Goal: Task Accomplishment & Management: Complete application form

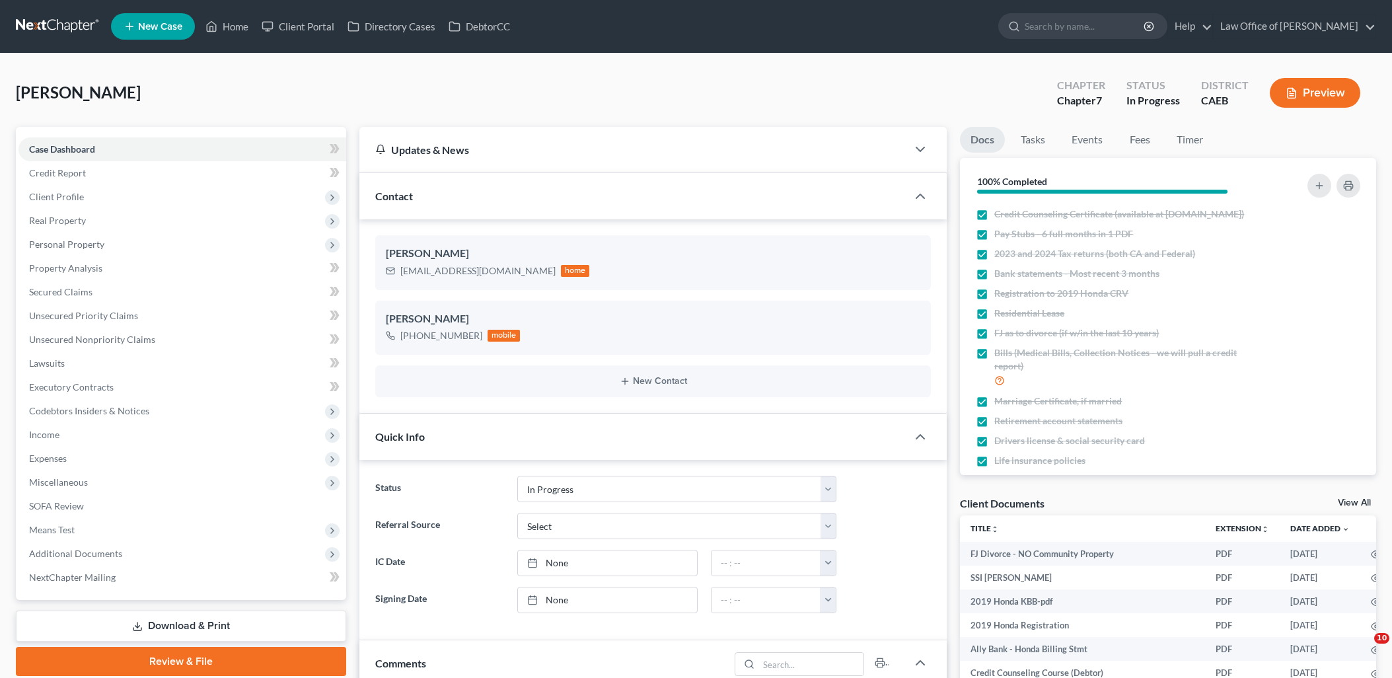
select select "9"
drag, startPoint x: 231, startPoint y: 30, endPoint x: 1402, endPoint y: 79, distance: 1172.1
click at [231, 30] on link "Home" at bounding box center [227, 27] width 56 height 24
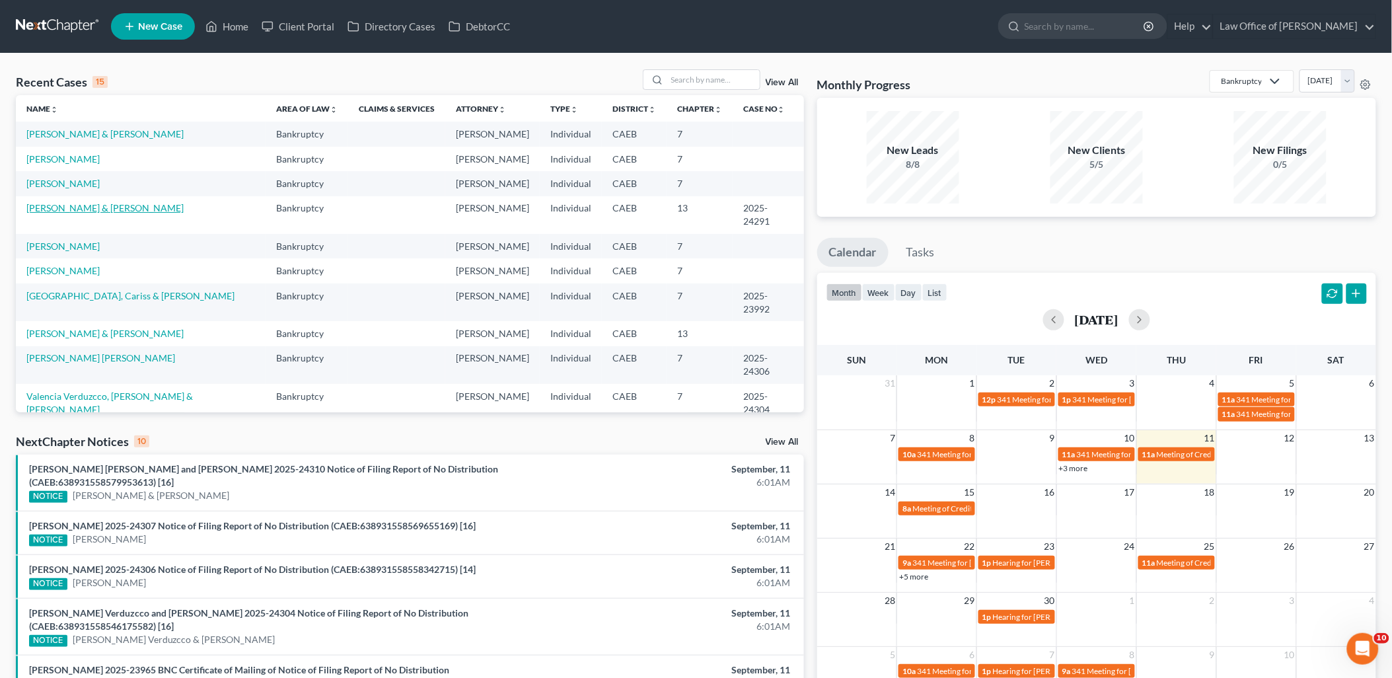
click at [73, 209] on link "[PERSON_NAME] & [PERSON_NAME]" at bounding box center [104, 207] width 157 height 11
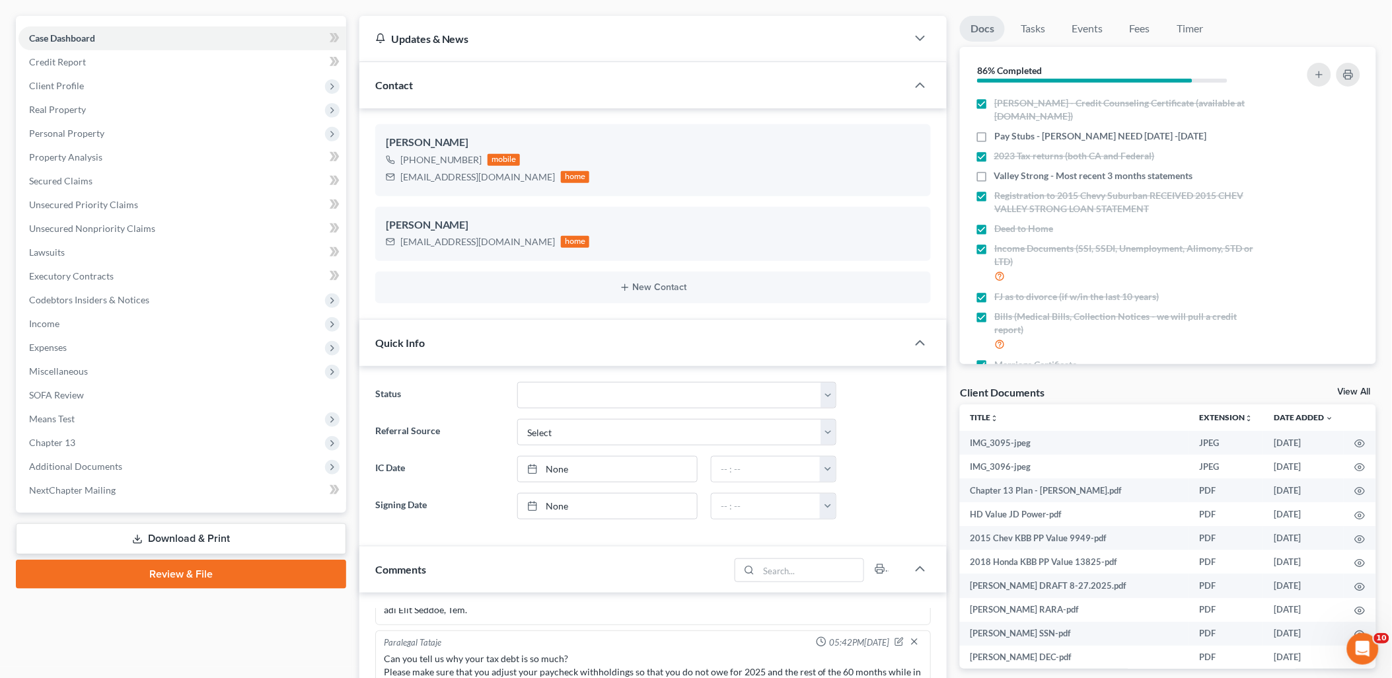
scroll to position [147, 0]
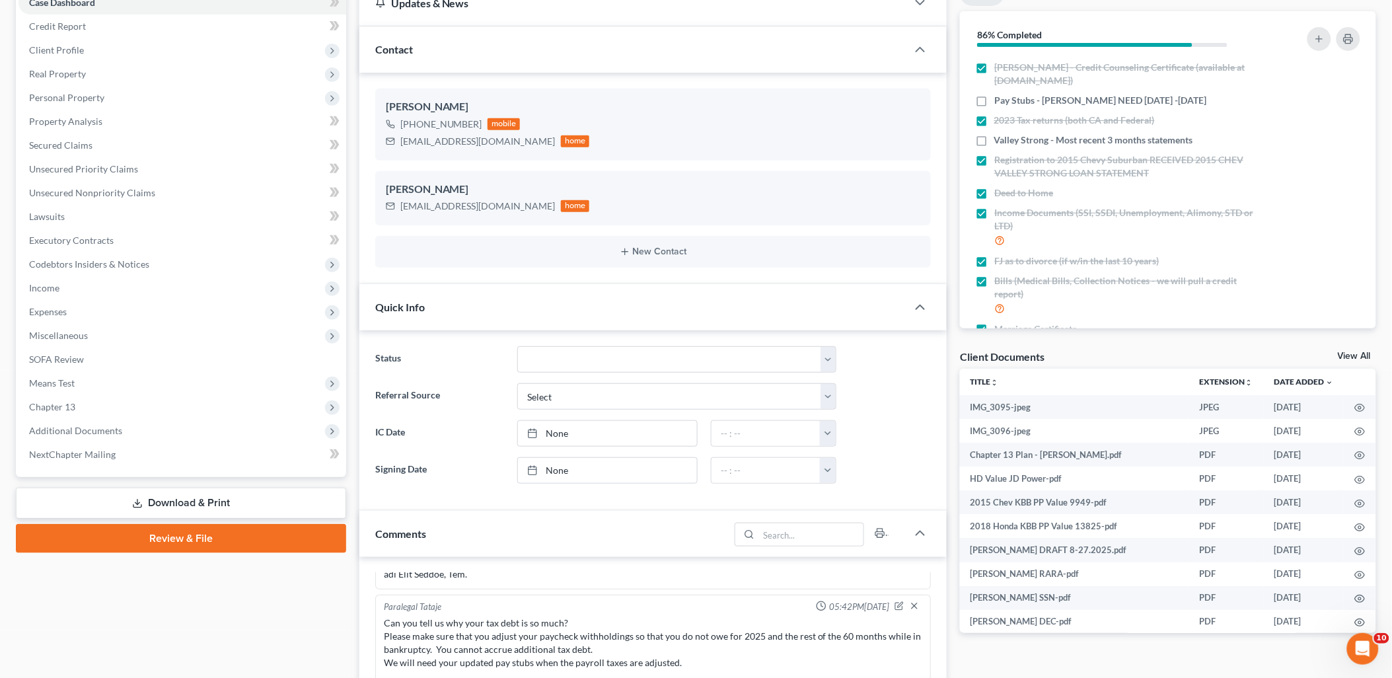
click at [192, 499] on link "Download & Print" at bounding box center [181, 502] width 330 height 31
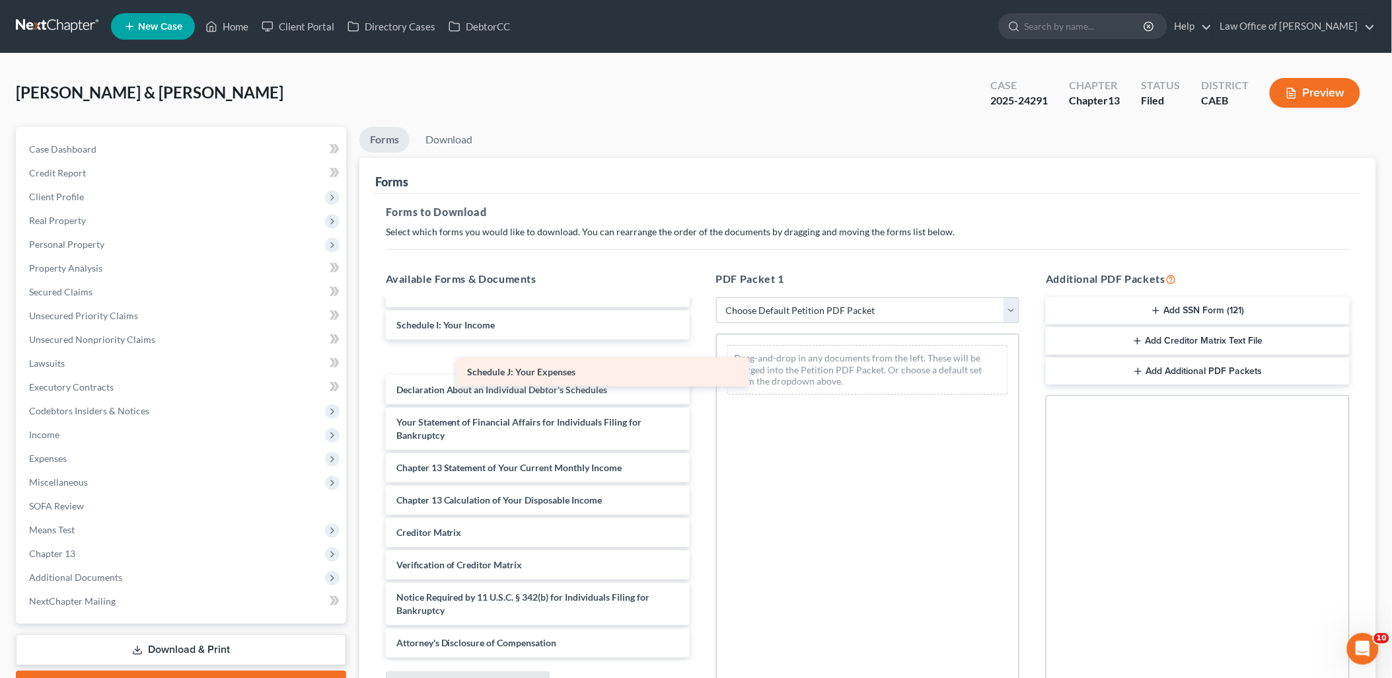
scroll to position [2313, 0]
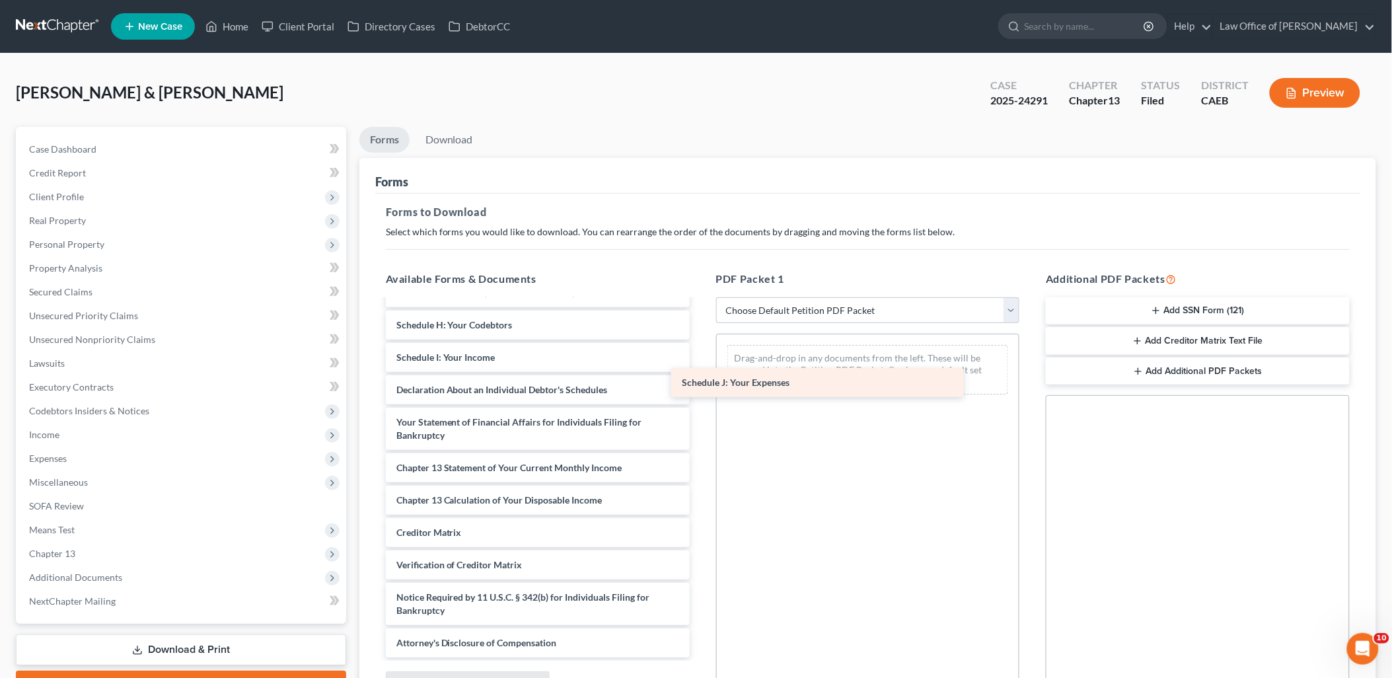
drag, startPoint x: 473, startPoint y: 359, endPoint x: 758, endPoint y: 385, distance: 286.5
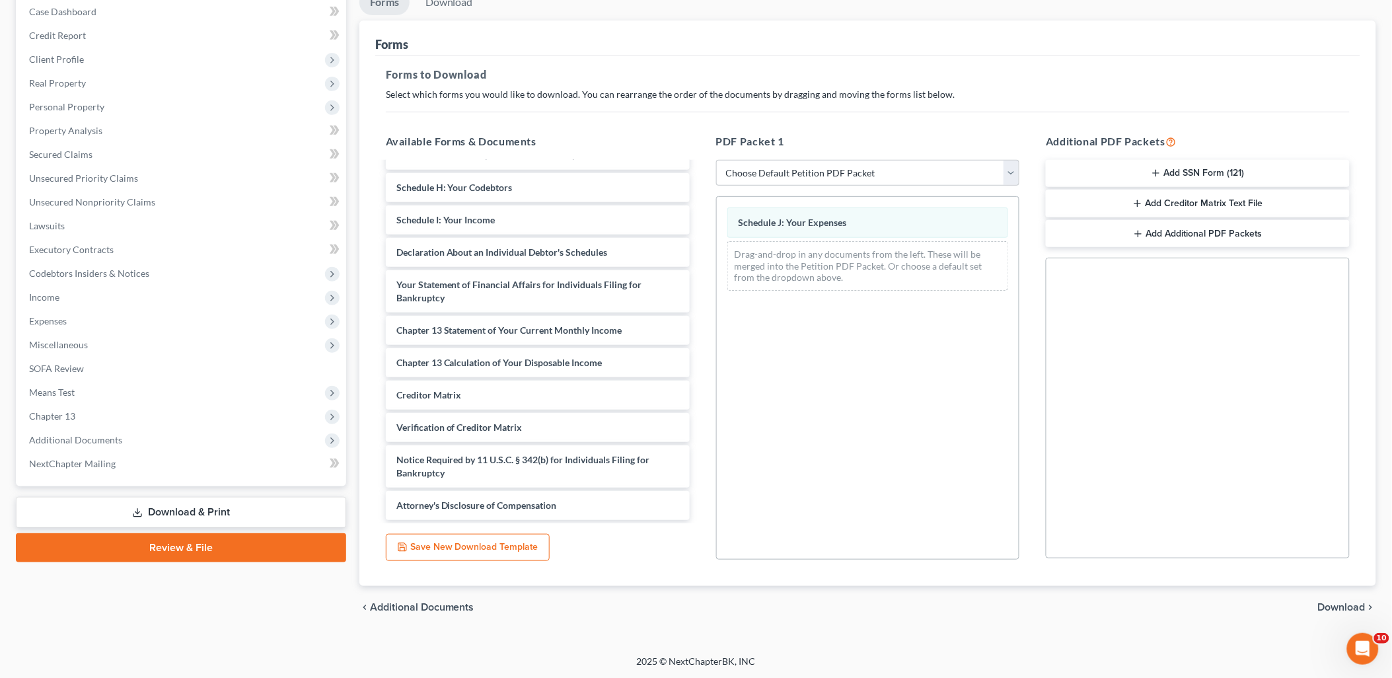
click at [1330, 609] on span "Download" at bounding box center [1342, 607] width 48 height 11
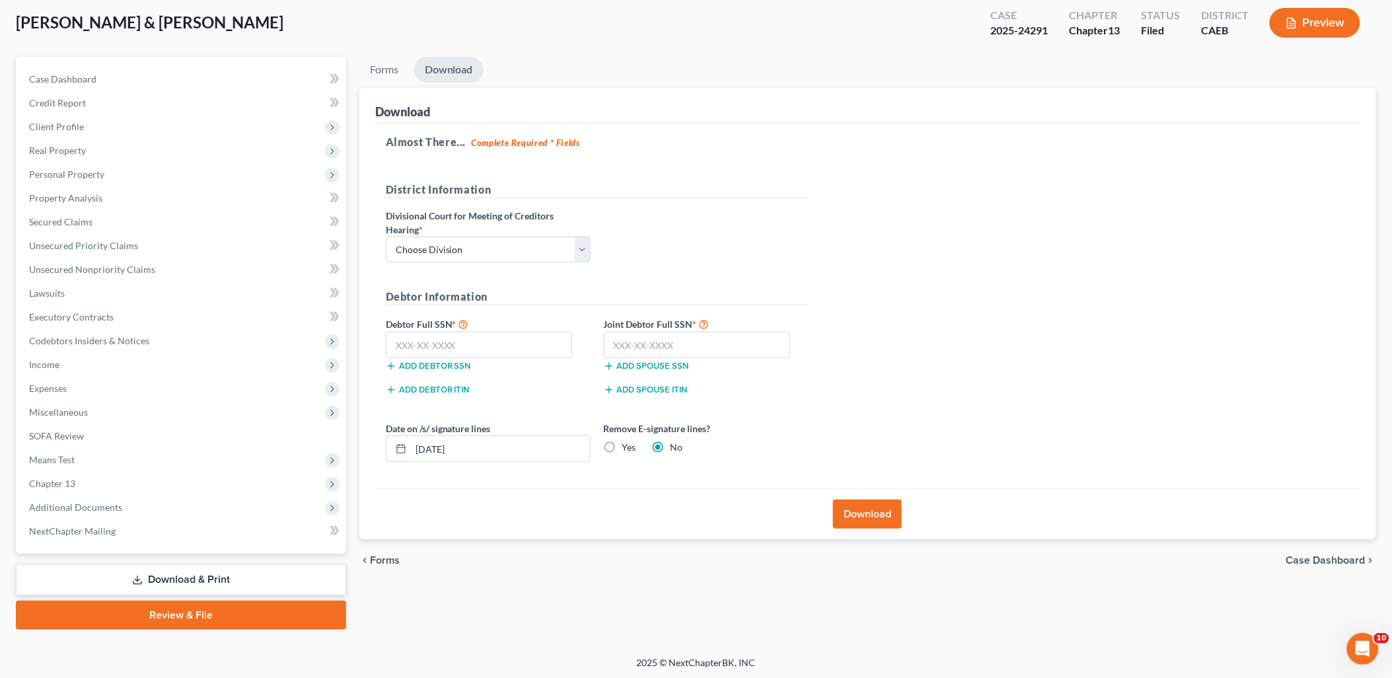
click at [867, 515] on button "Download" at bounding box center [867, 513] width 69 height 29
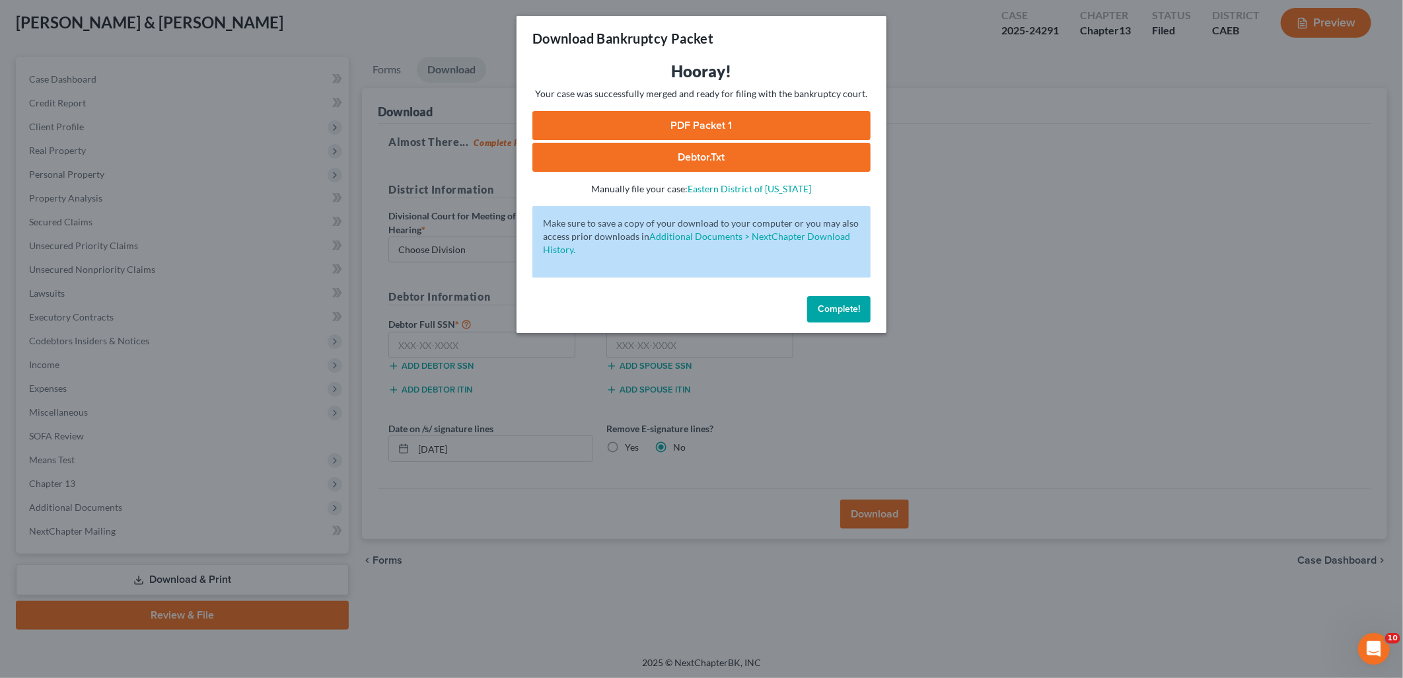
click at [715, 133] on link "PDF Packet 1" at bounding box center [701, 125] width 338 height 29
click at [835, 307] on span "Complete!" at bounding box center [839, 308] width 42 height 11
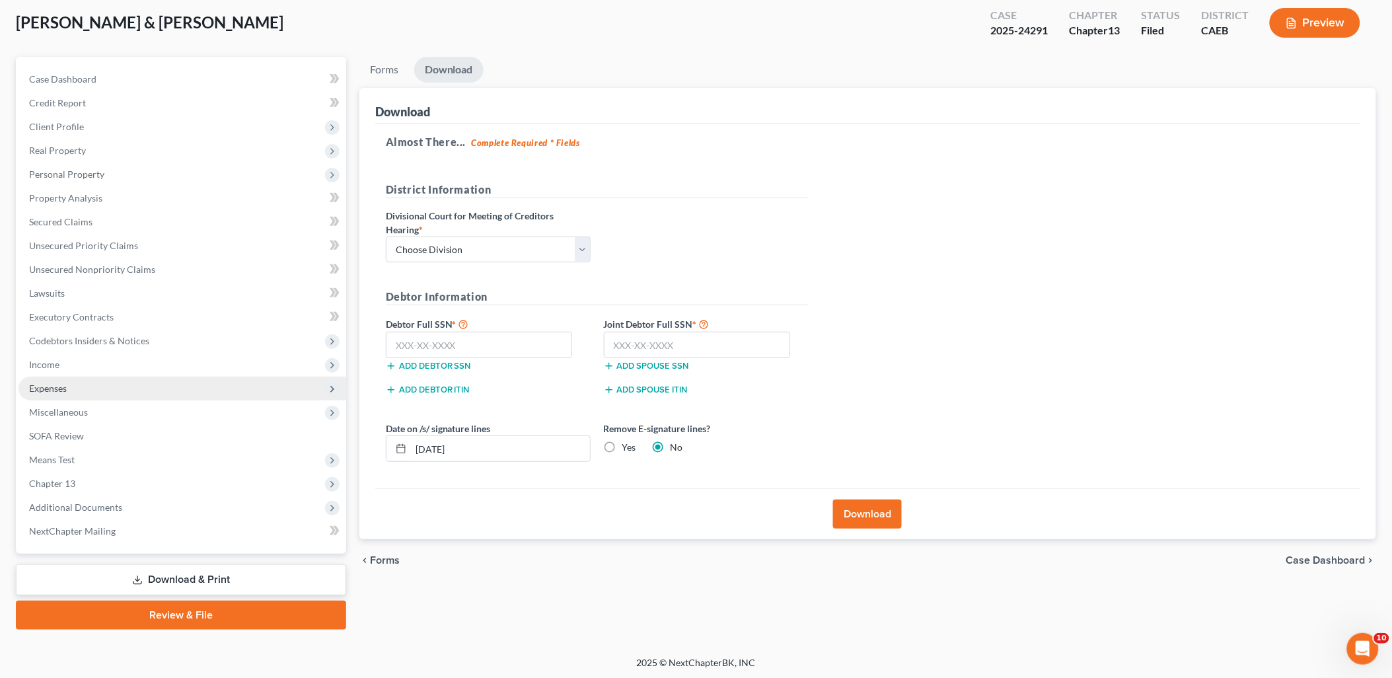
click at [47, 386] on span "Expenses" at bounding box center [48, 387] width 38 height 11
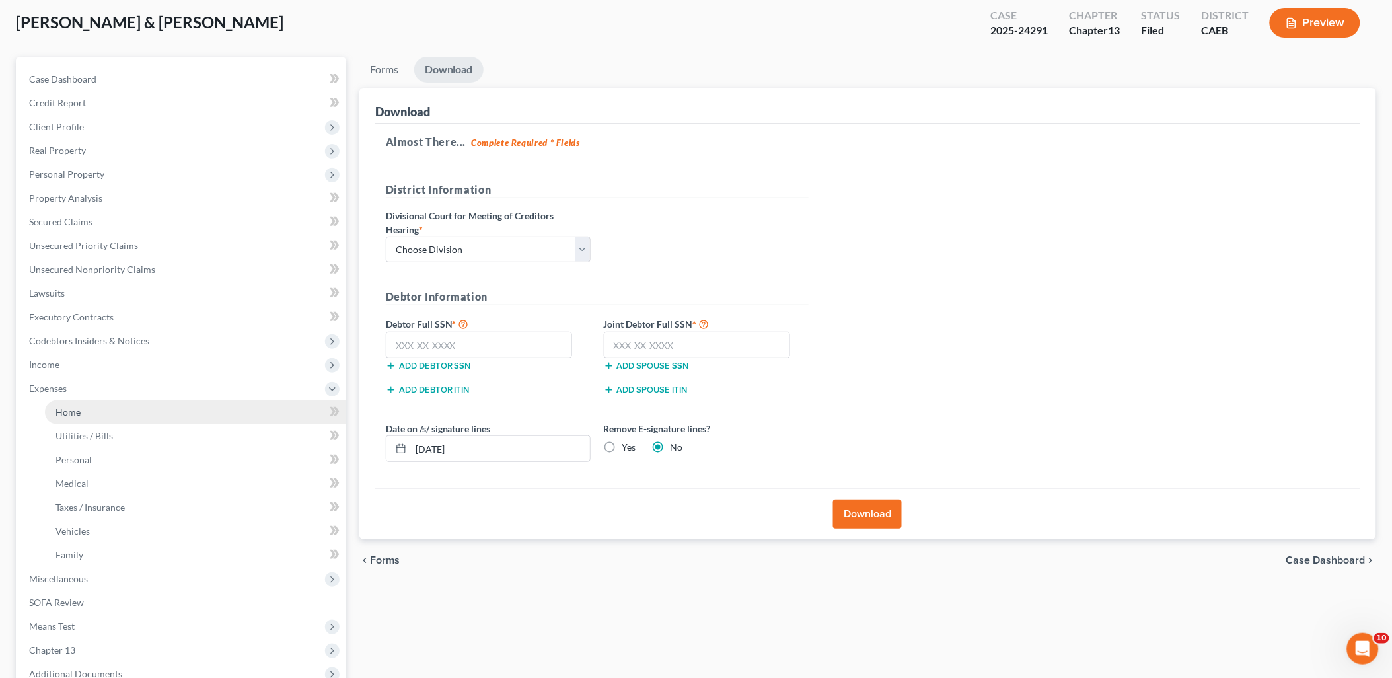
click at [77, 410] on span "Home" at bounding box center [67, 411] width 25 height 11
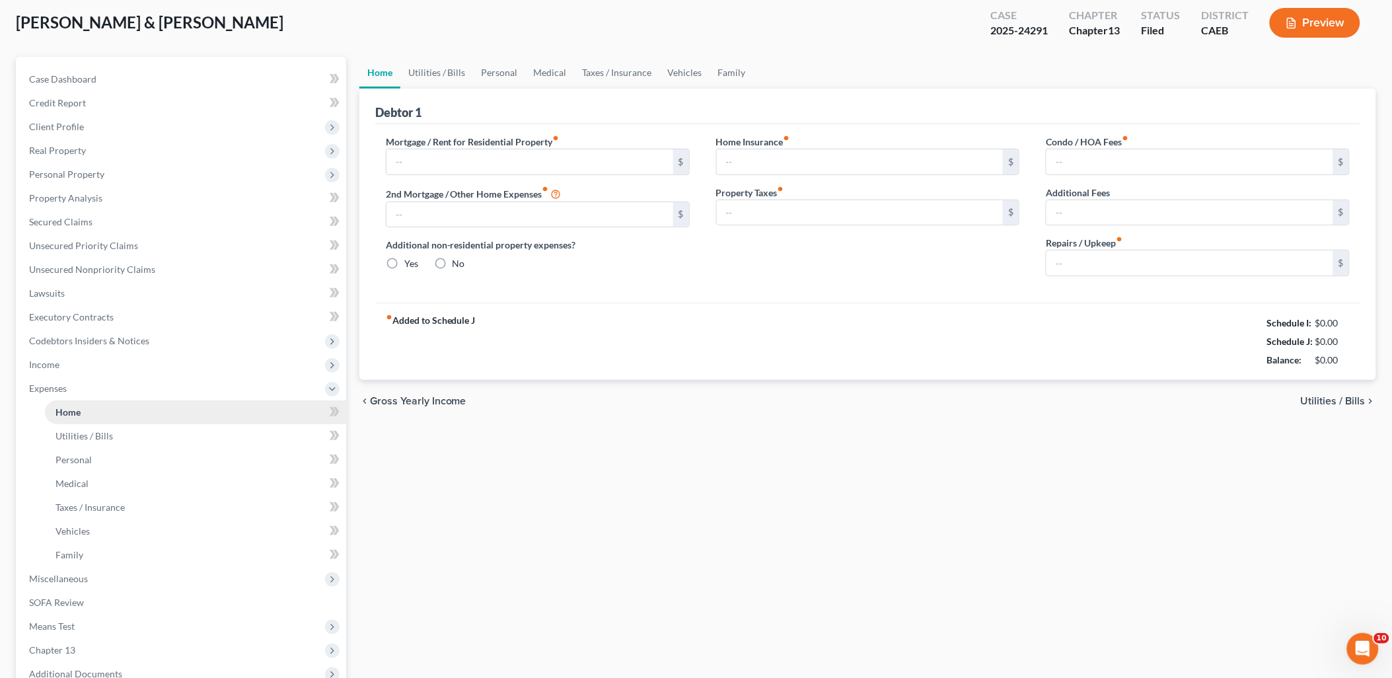
scroll to position [22, 0]
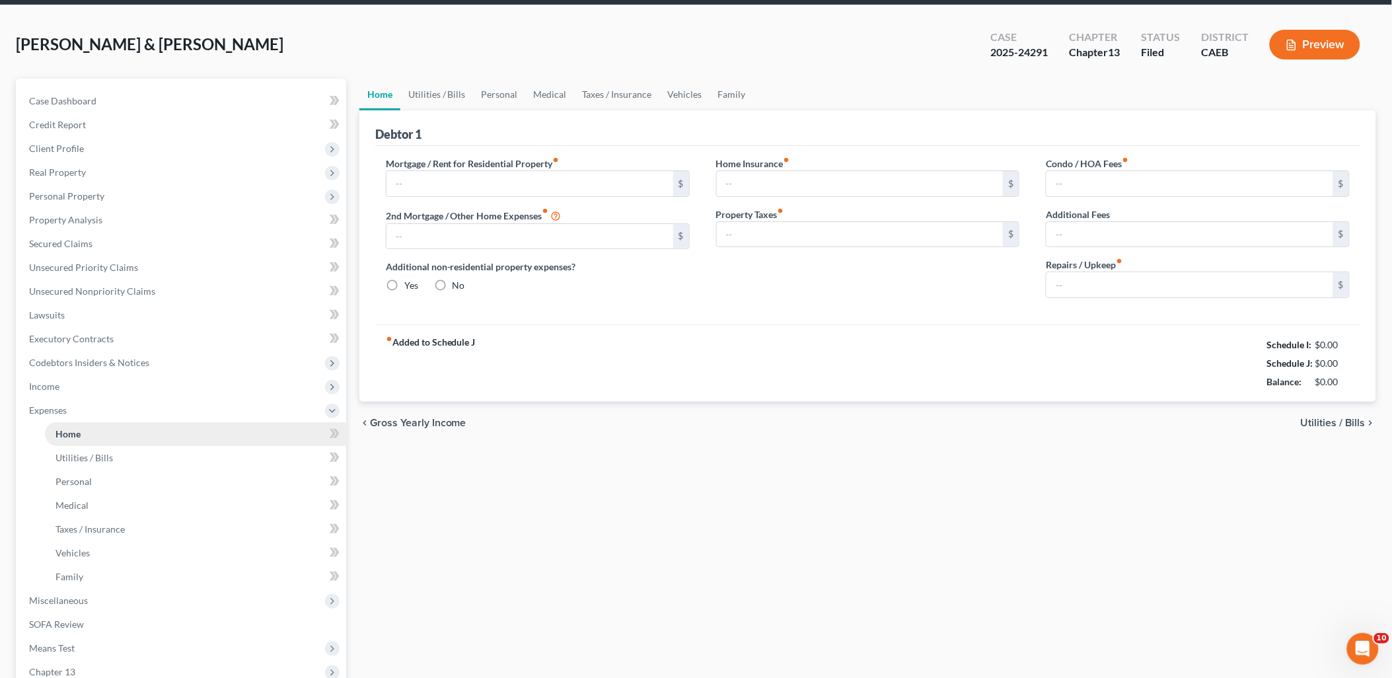
type input "1,754.00"
radio input "true"
type input "250.00"
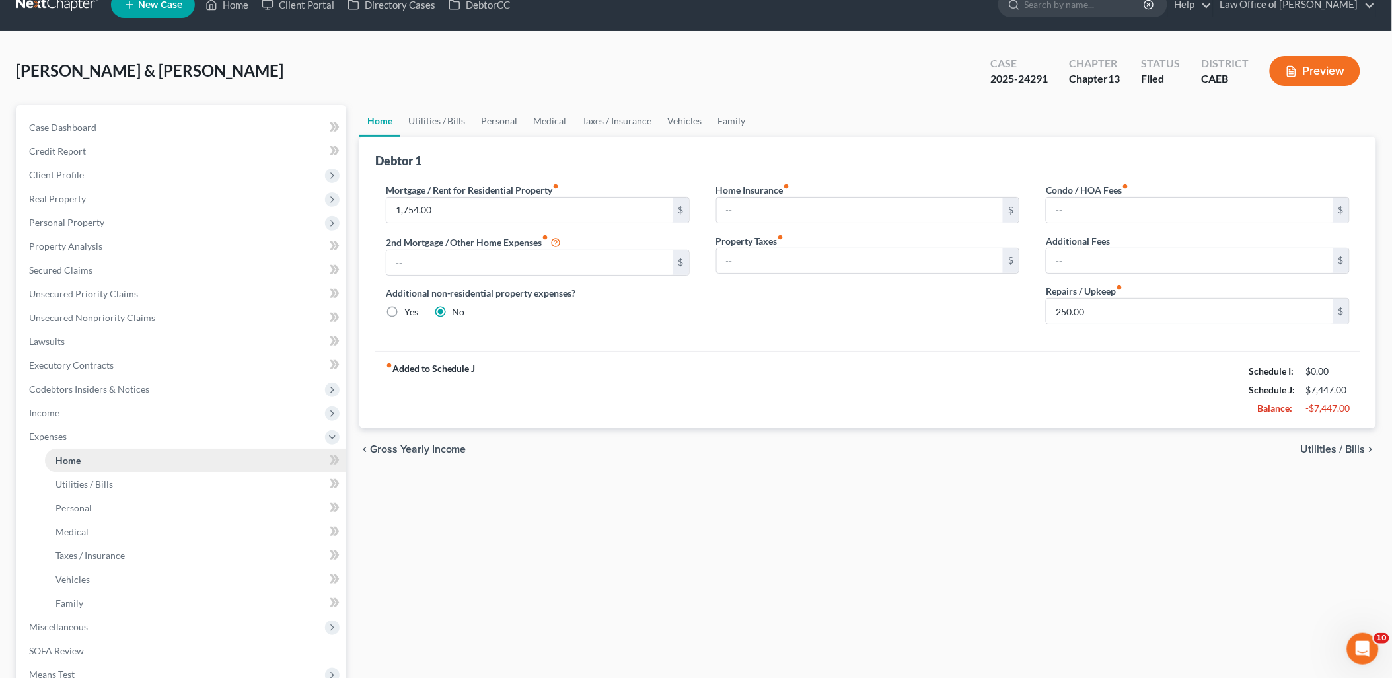
scroll to position [0, 0]
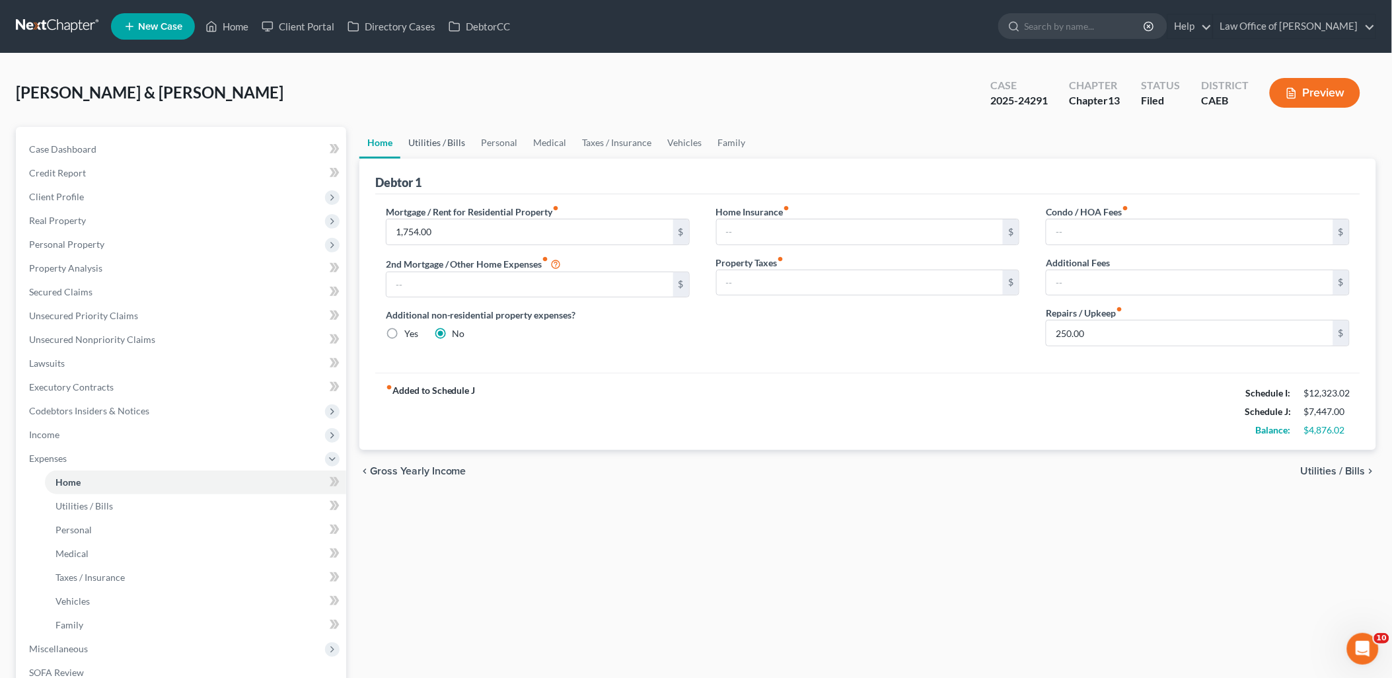
click at [443, 142] on link "Utilities / Bills" at bounding box center [436, 143] width 73 height 32
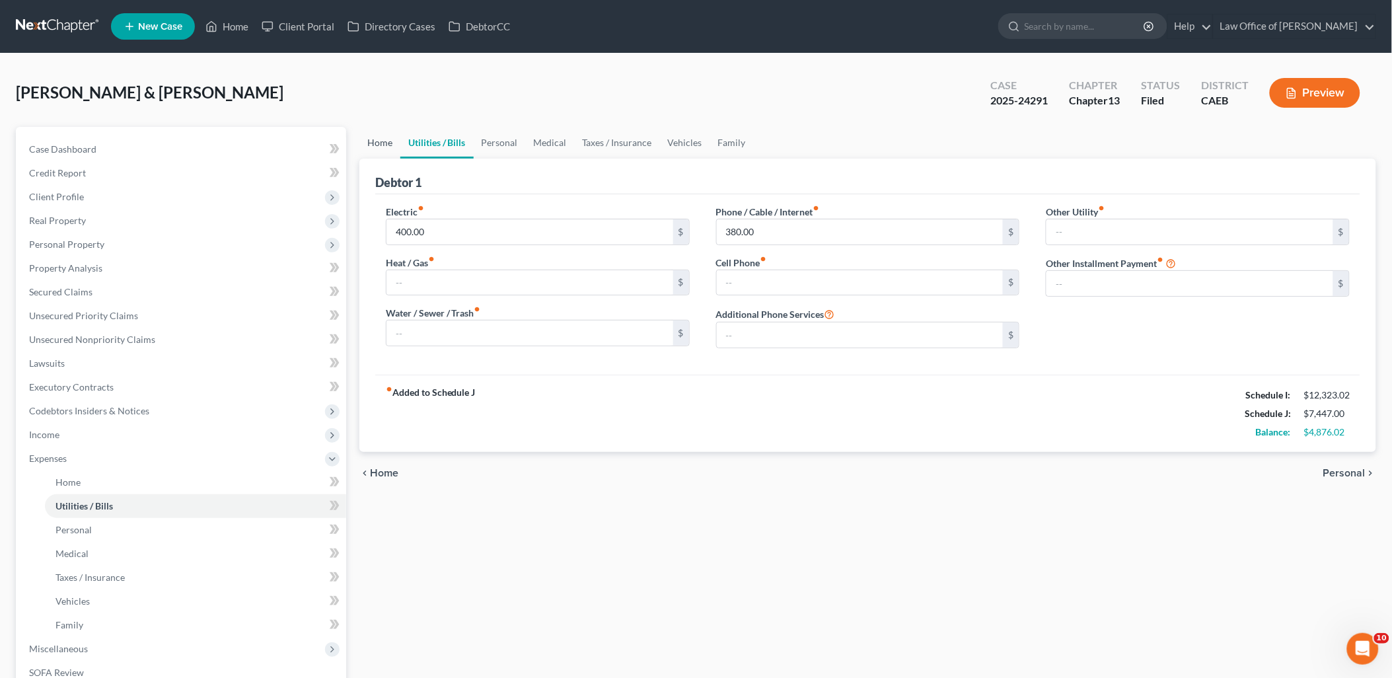
click at [381, 139] on link "Home" at bounding box center [379, 143] width 41 height 32
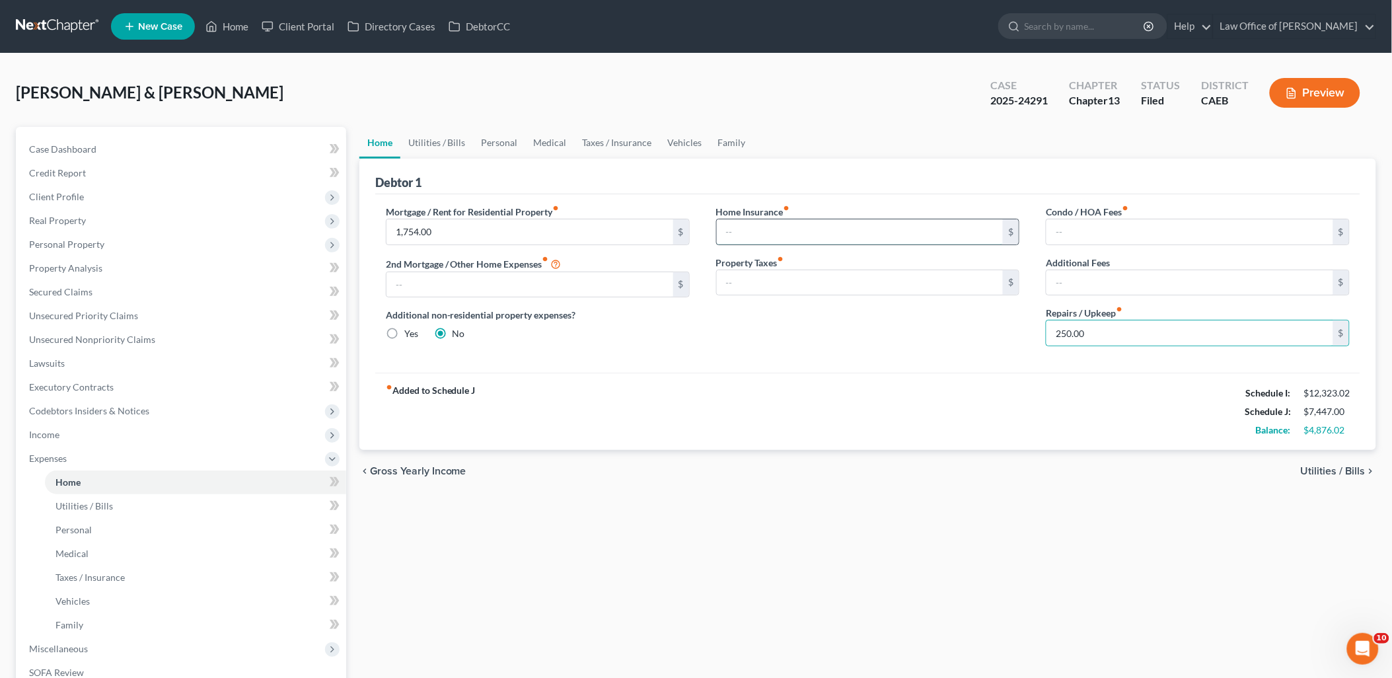
click at [756, 233] on input "text" at bounding box center [860, 231] width 287 height 25
type input "80"
drag, startPoint x: 451, startPoint y: 136, endPoint x: 447, endPoint y: 179, distance: 43.2
click at [451, 136] on link "Utilities / Bills" at bounding box center [436, 143] width 73 height 32
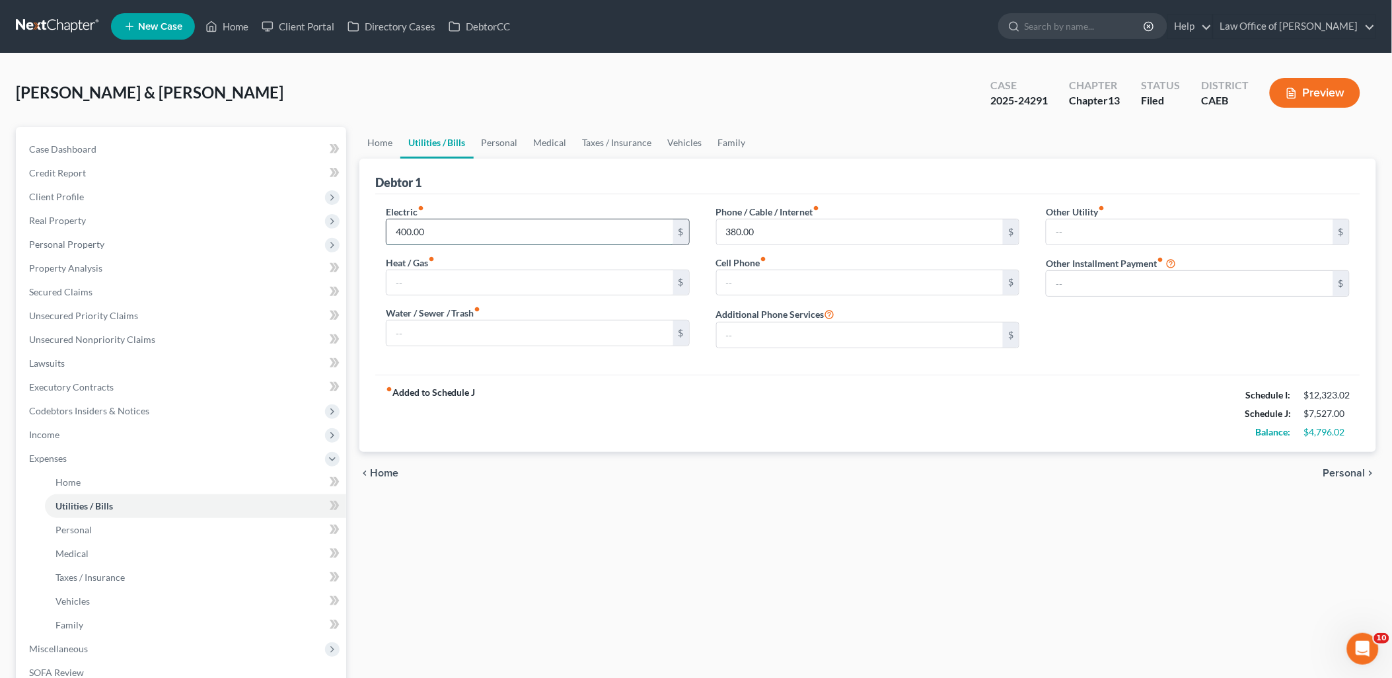
click at [456, 227] on input "400.00" at bounding box center [529, 231] width 287 height 25
type input "600"
type input "150"
click at [486, 143] on link "Personal" at bounding box center [500, 143] width 52 height 32
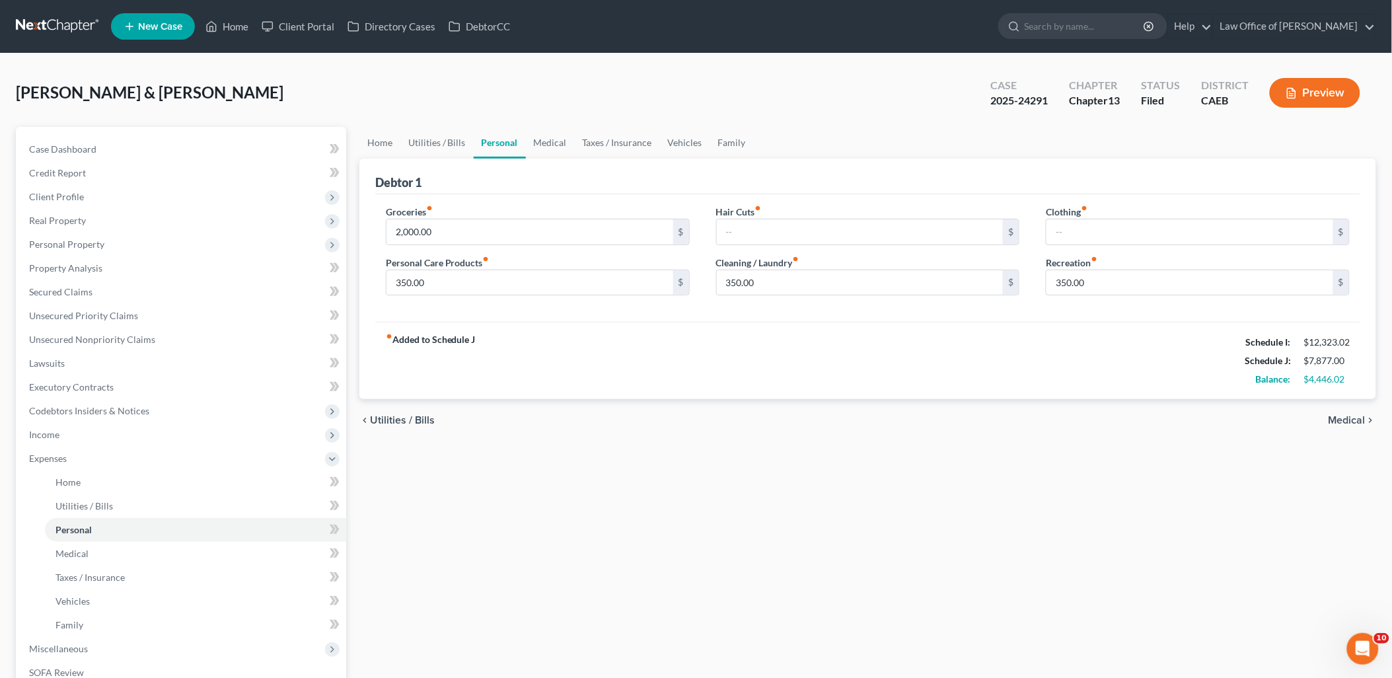
click at [770, 378] on div "fiber_manual_record Added to Schedule J Schedule I: $12,323.02 Schedule J: $7,8…" at bounding box center [867, 360] width 985 height 77
click at [559, 142] on link "Medical" at bounding box center [550, 143] width 49 height 32
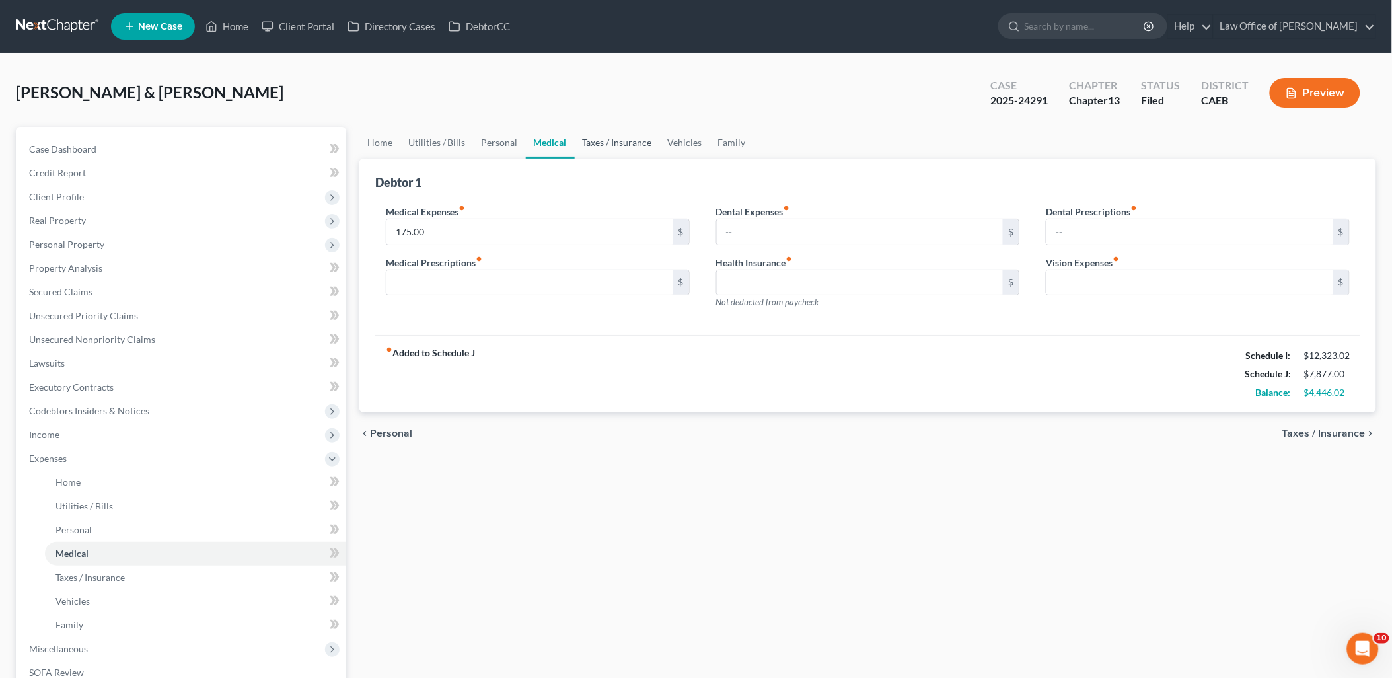
click at [631, 141] on link "Taxes / Insurance" at bounding box center [617, 143] width 85 height 32
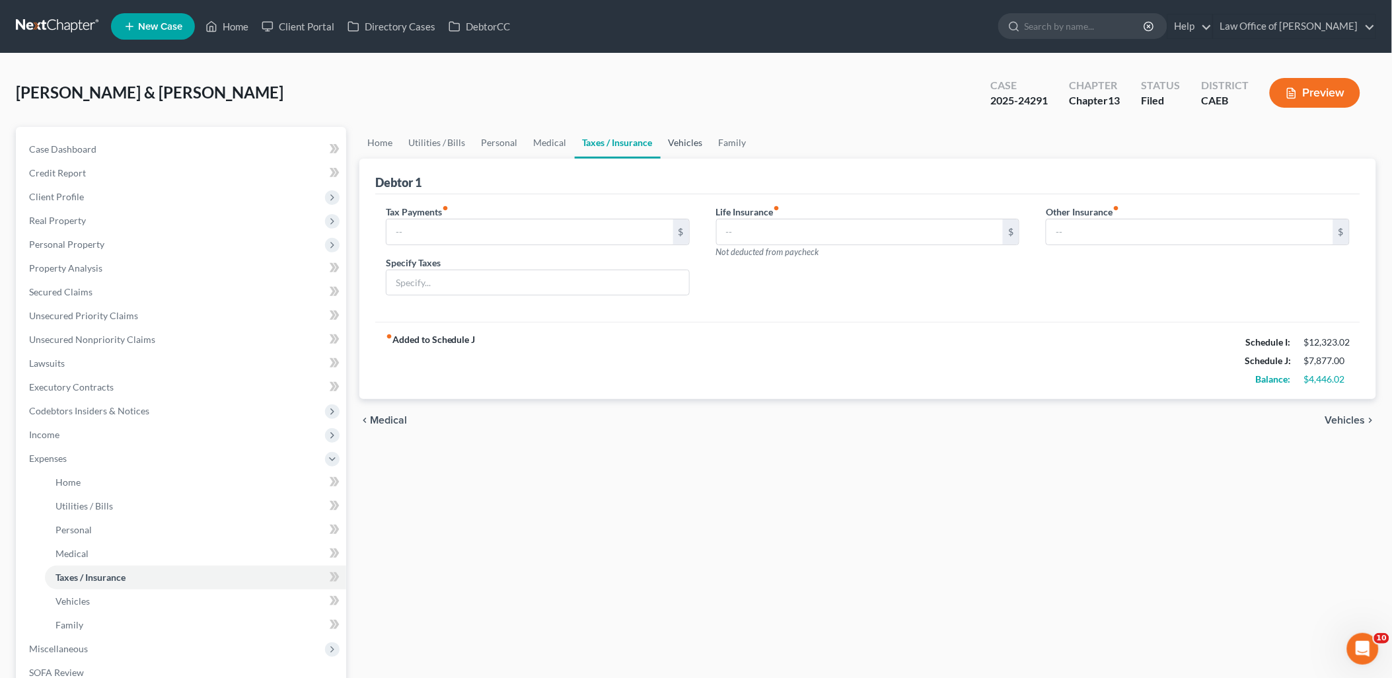
click at [680, 141] on link "Vehicles" at bounding box center [686, 143] width 50 height 32
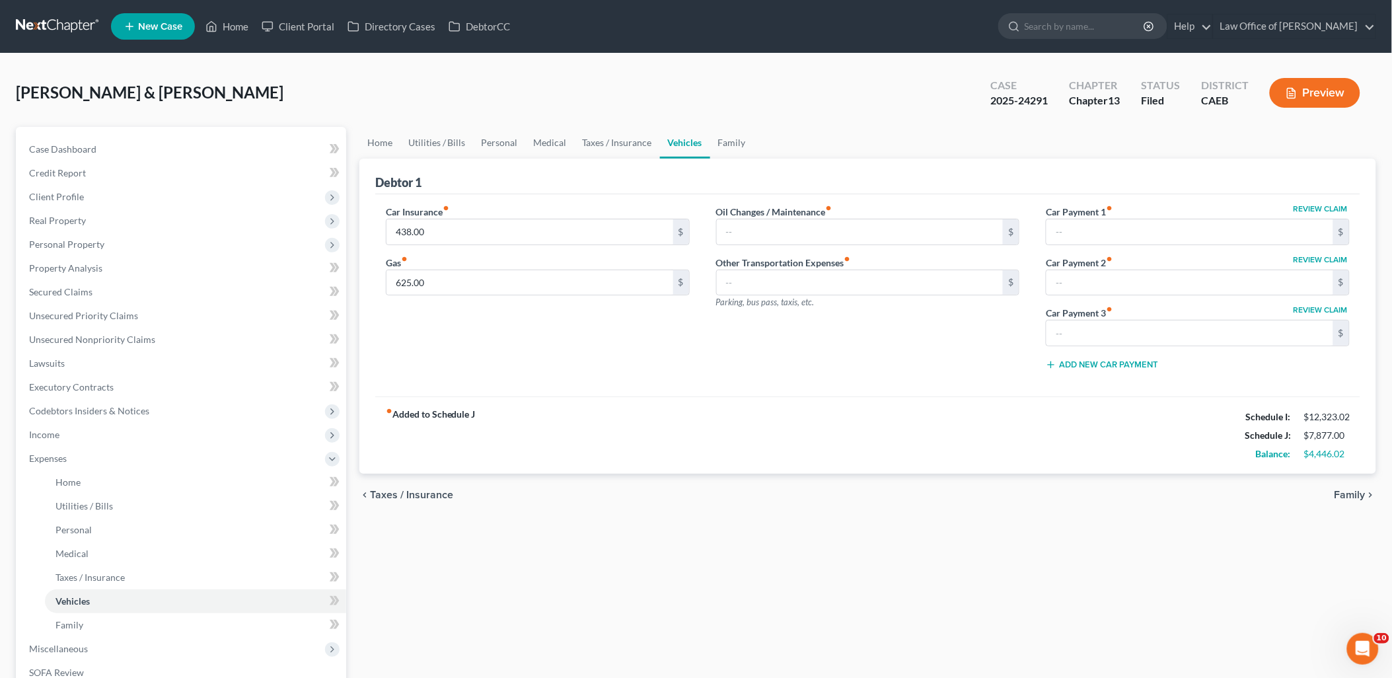
click at [756, 143] on ul "Home Utilities / Bills Personal Medical Taxes / Insurance Vehicles Family" at bounding box center [867, 143] width 1017 height 32
click at [729, 137] on link "Family" at bounding box center [732, 143] width 44 height 32
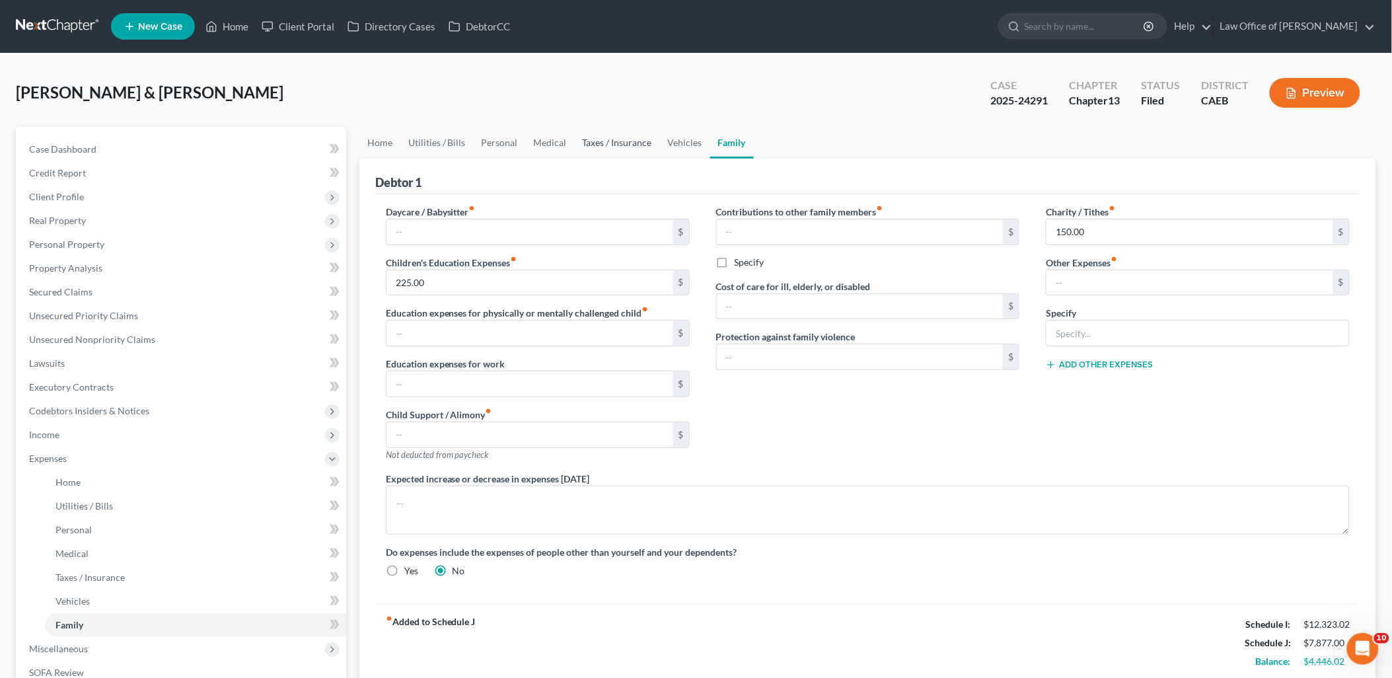
click at [617, 140] on link "Taxes / Insurance" at bounding box center [617, 143] width 85 height 32
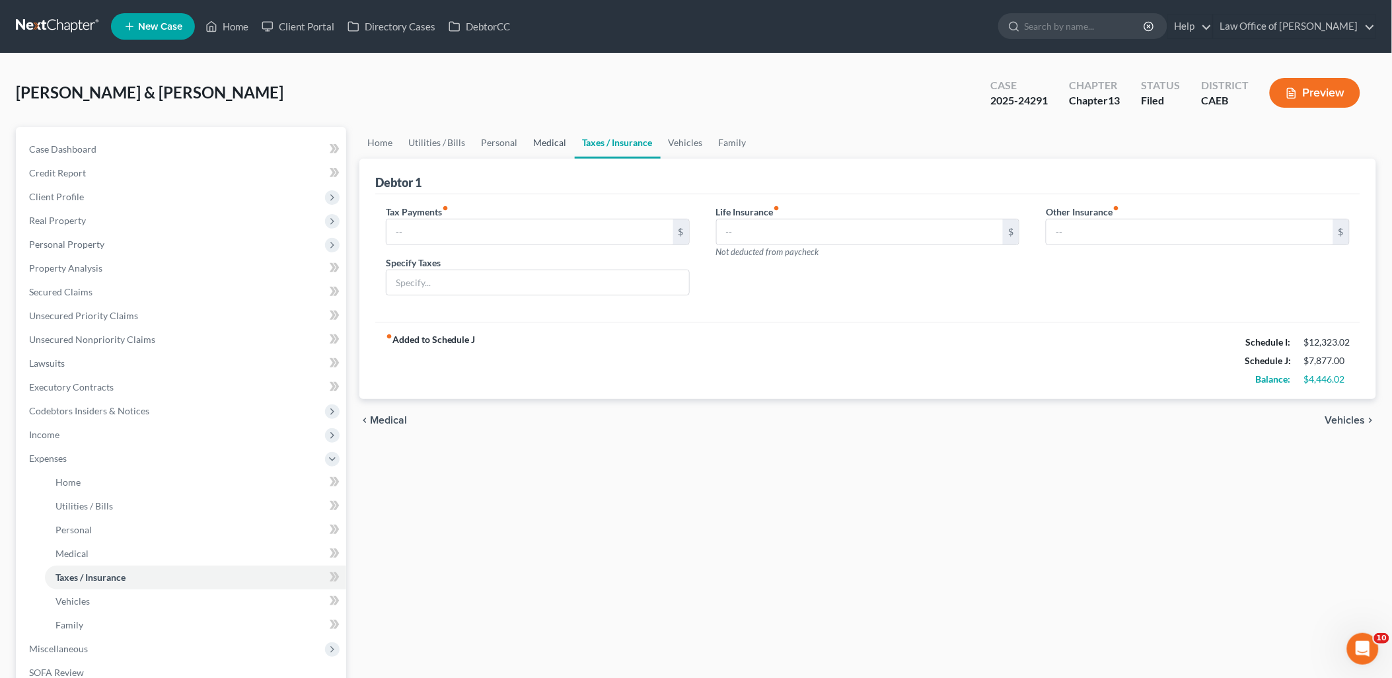
click at [545, 142] on link "Medical" at bounding box center [550, 143] width 49 height 32
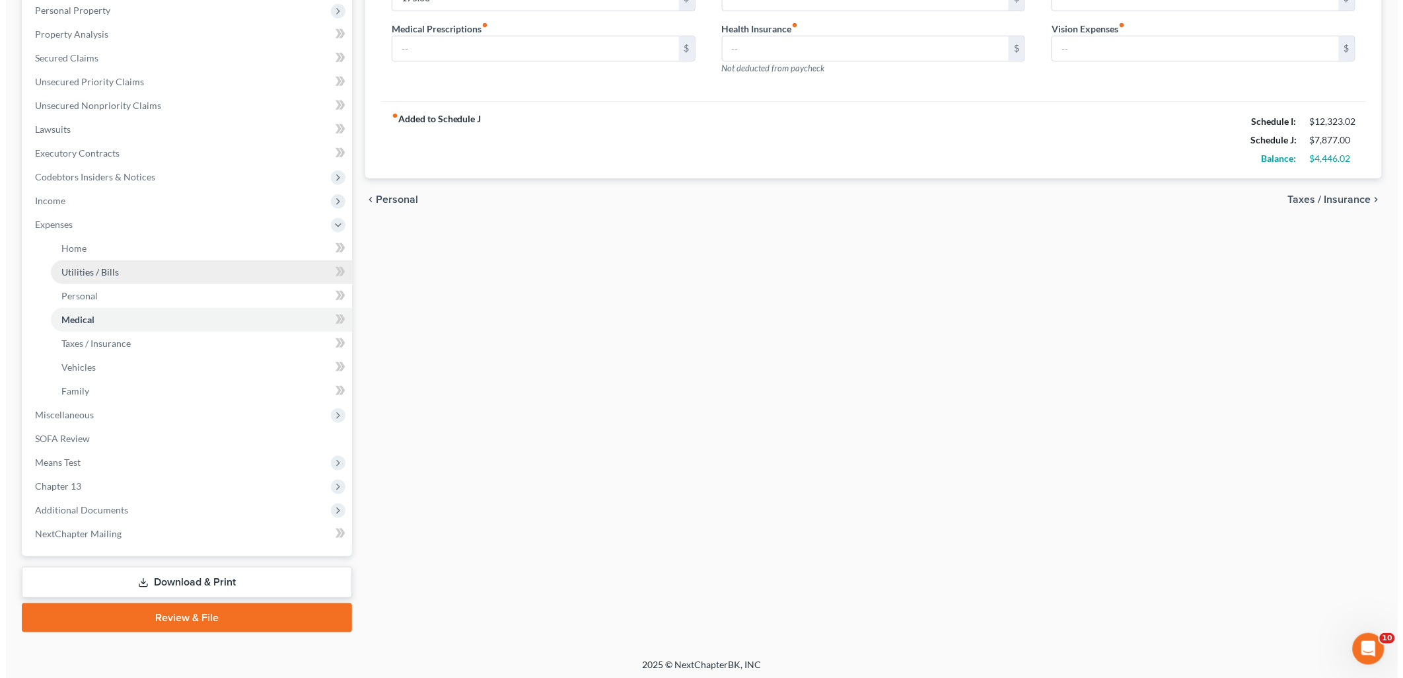
scroll to position [236, 0]
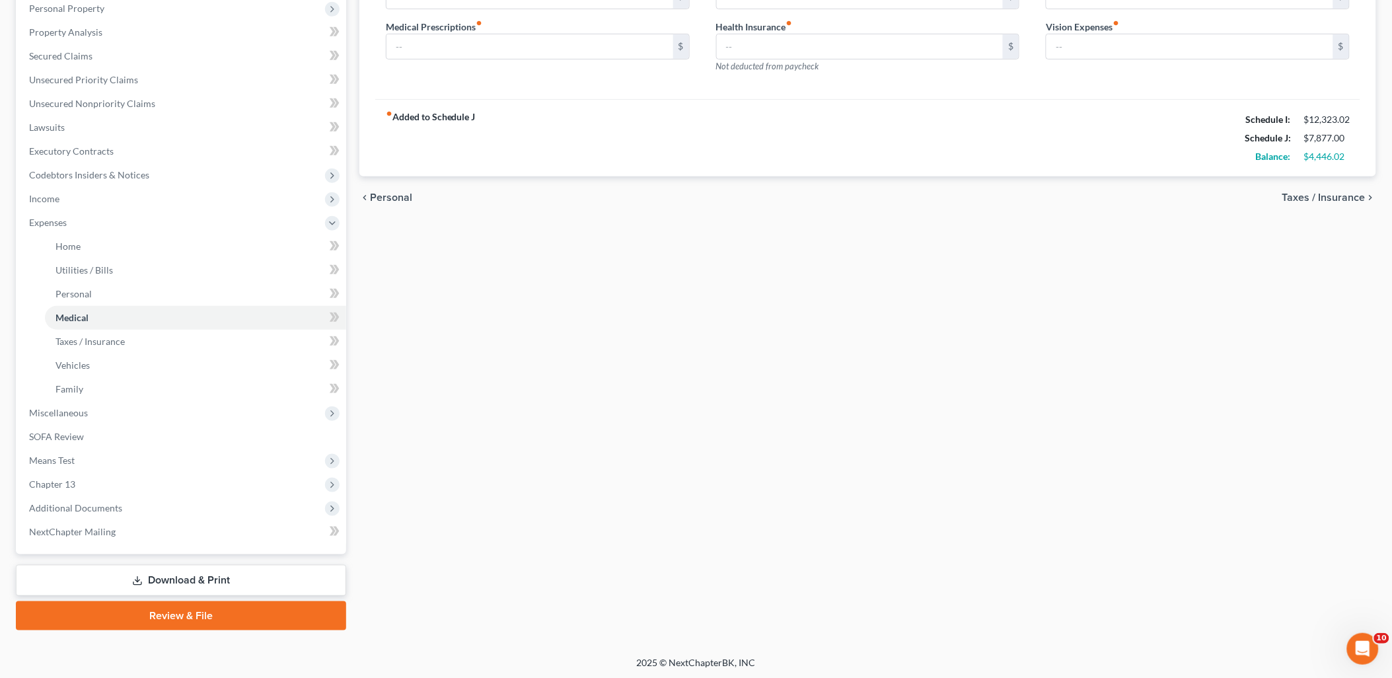
drag, startPoint x: 166, startPoint y: 573, endPoint x: 178, endPoint y: 571, distance: 12.0
click at [167, 573] on link "Download & Print" at bounding box center [181, 580] width 330 height 31
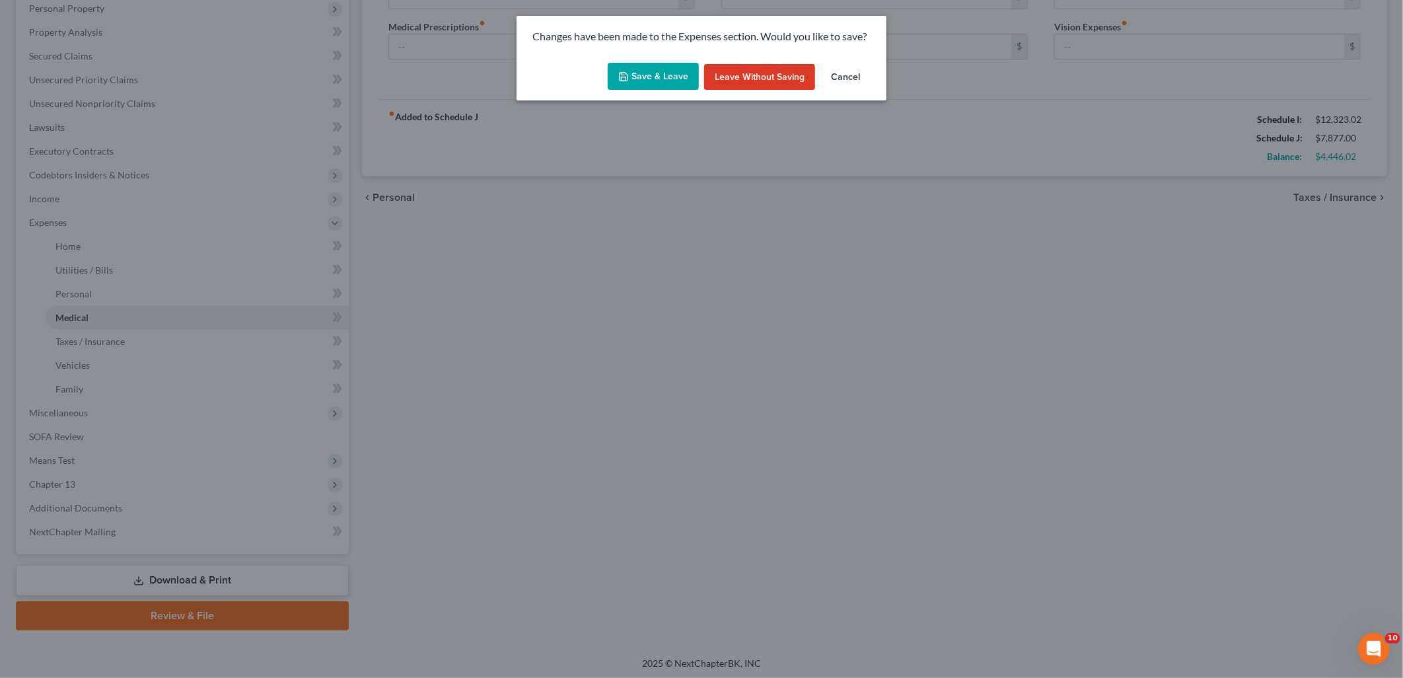
click at [666, 83] on button "Save & Leave" at bounding box center [653, 77] width 91 height 28
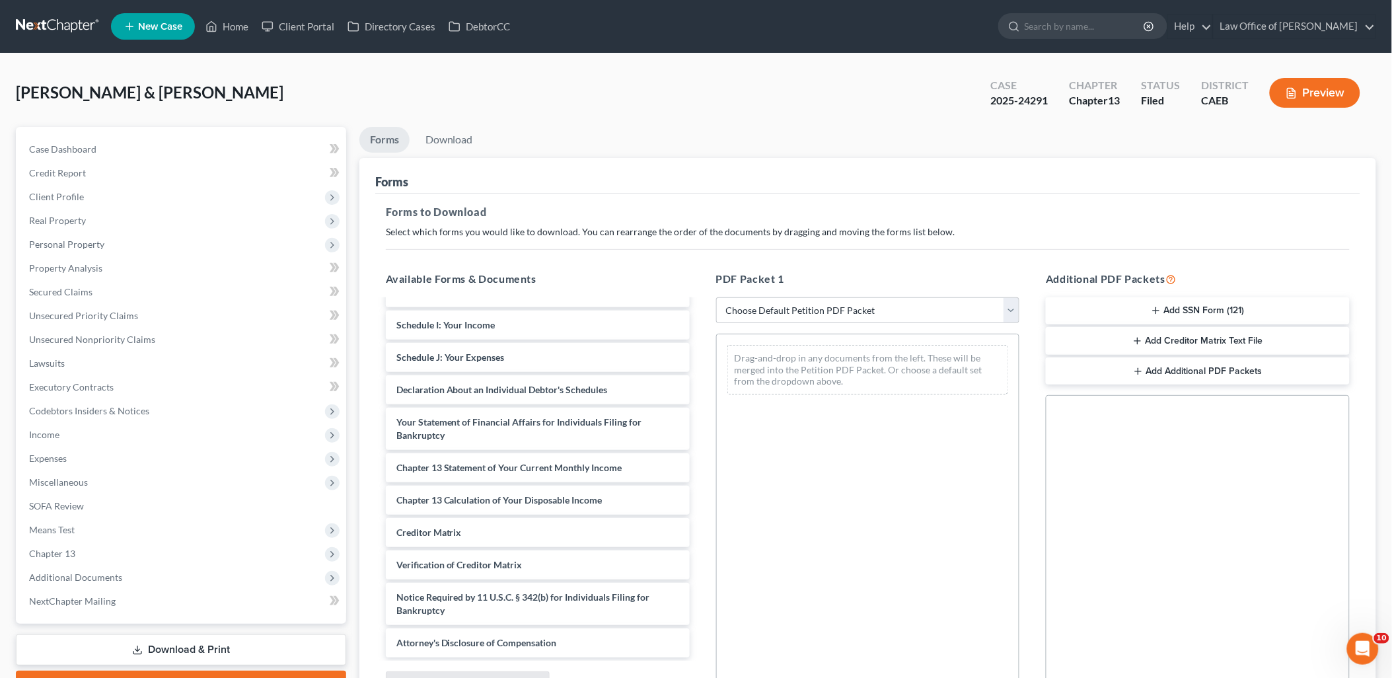
scroll to position [2198, 0]
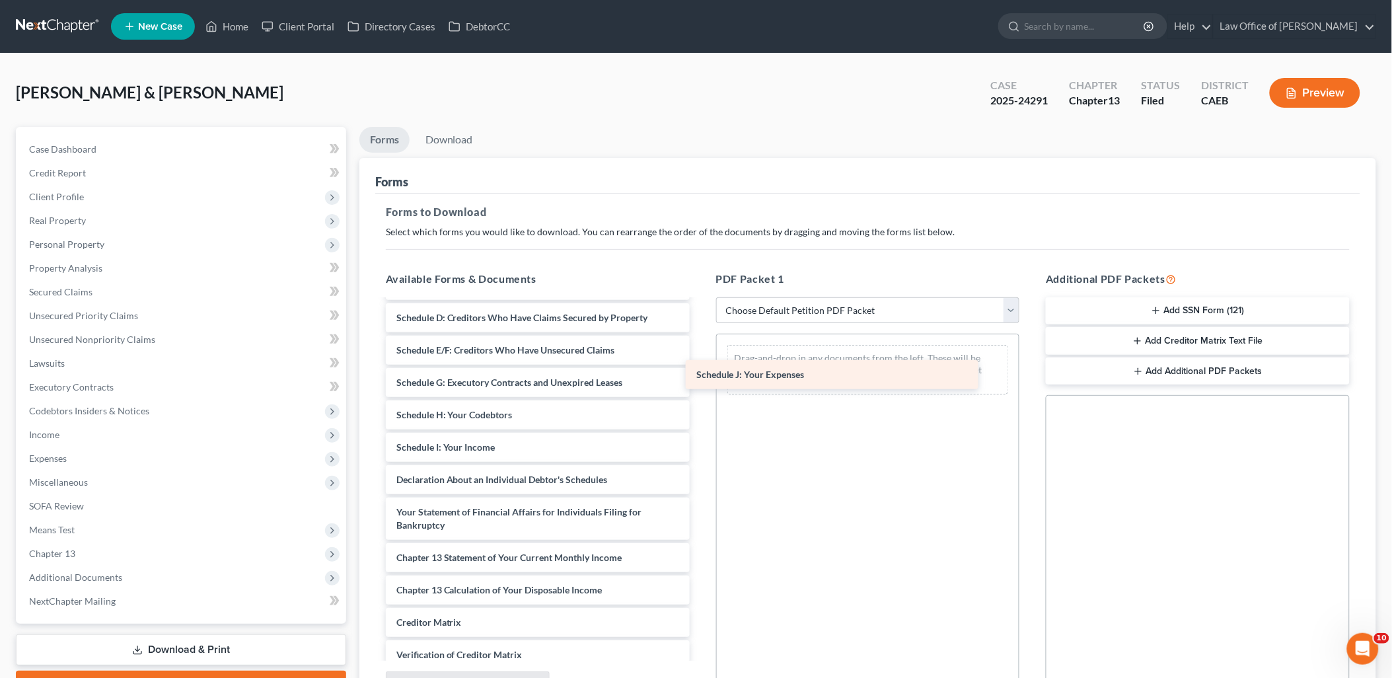
drag, startPoint x: 474, startPoint y: 502, endPoint x: 808, endPoint y: 367, distance: 360.6
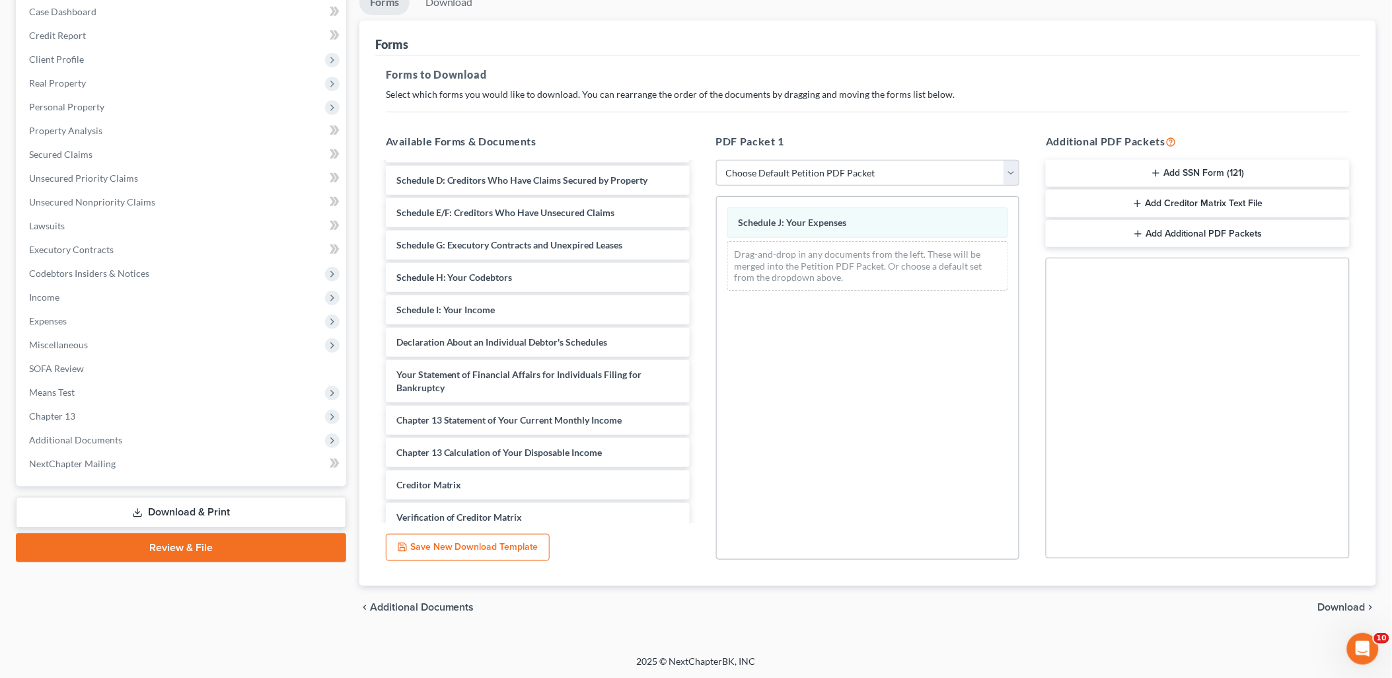
click at [1350, 602] on span "Download" at bounding box center [1342, 607] width 48 height 11
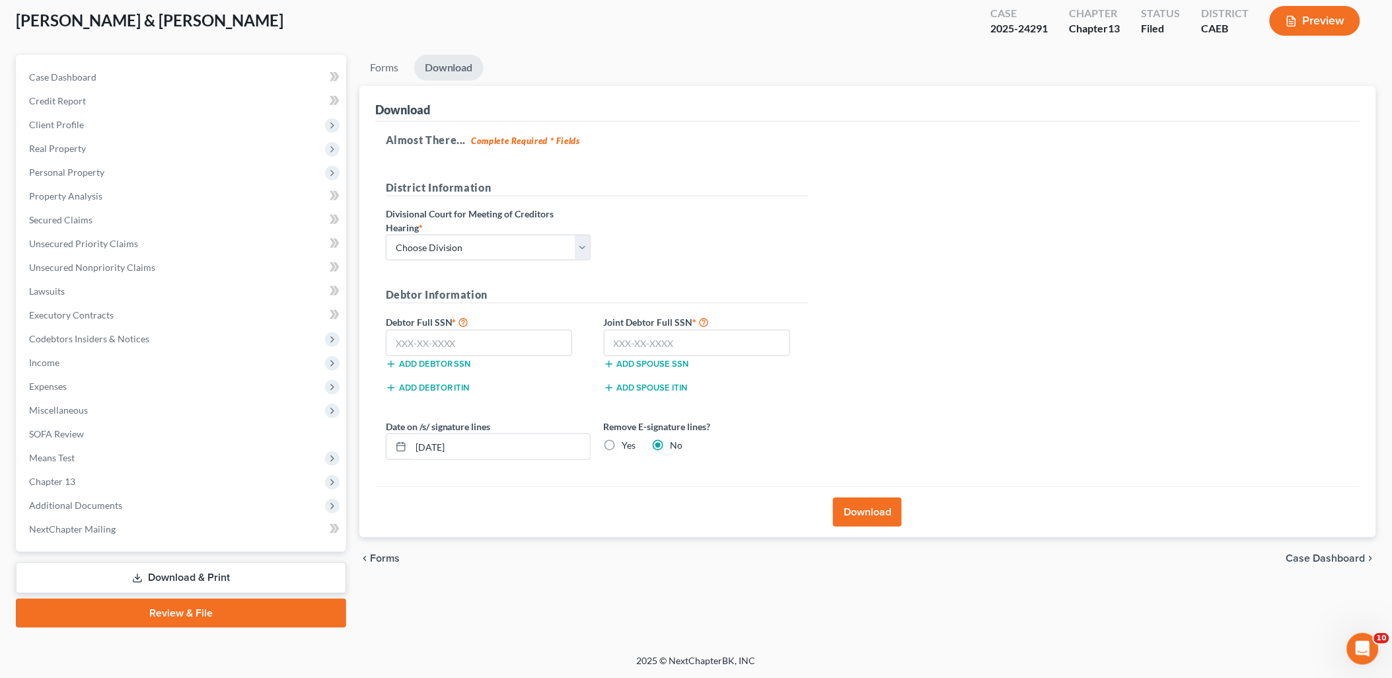
scroll to position [70, 0]
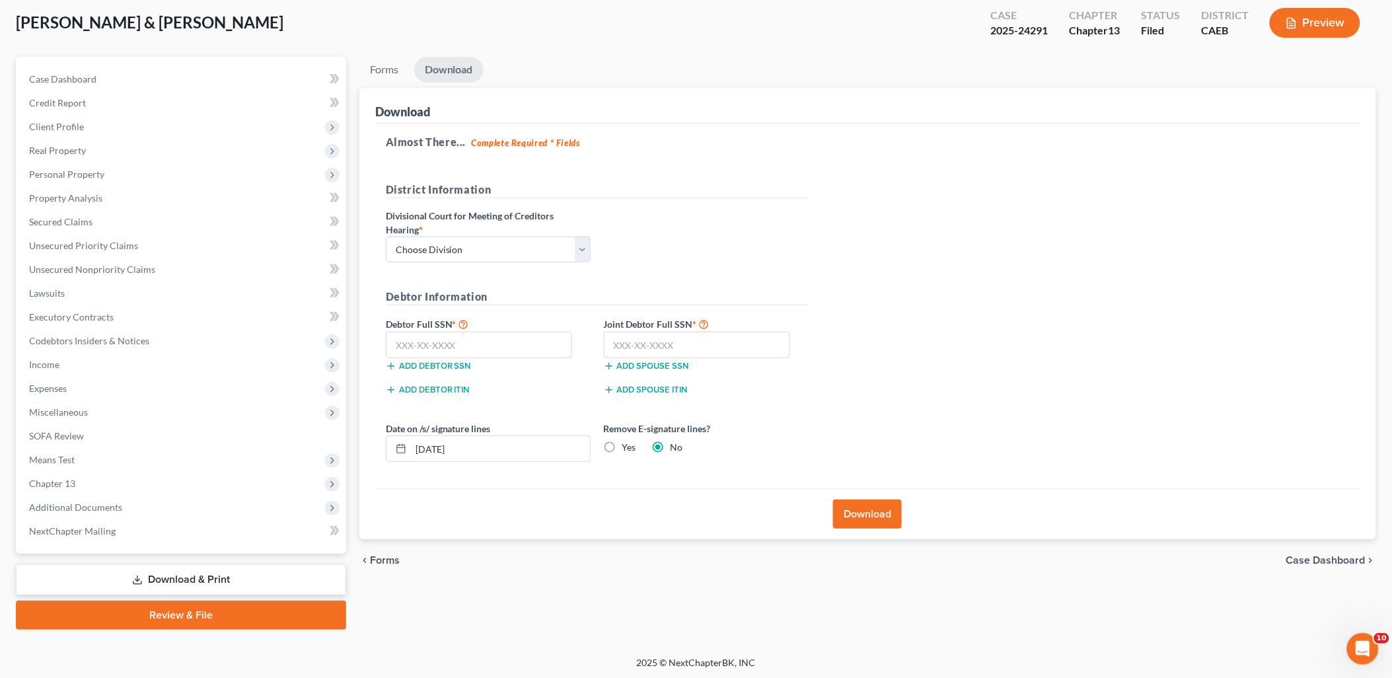
click at [867, 511] on button "Download" at bounding box center [867, 513] width 69 height 29
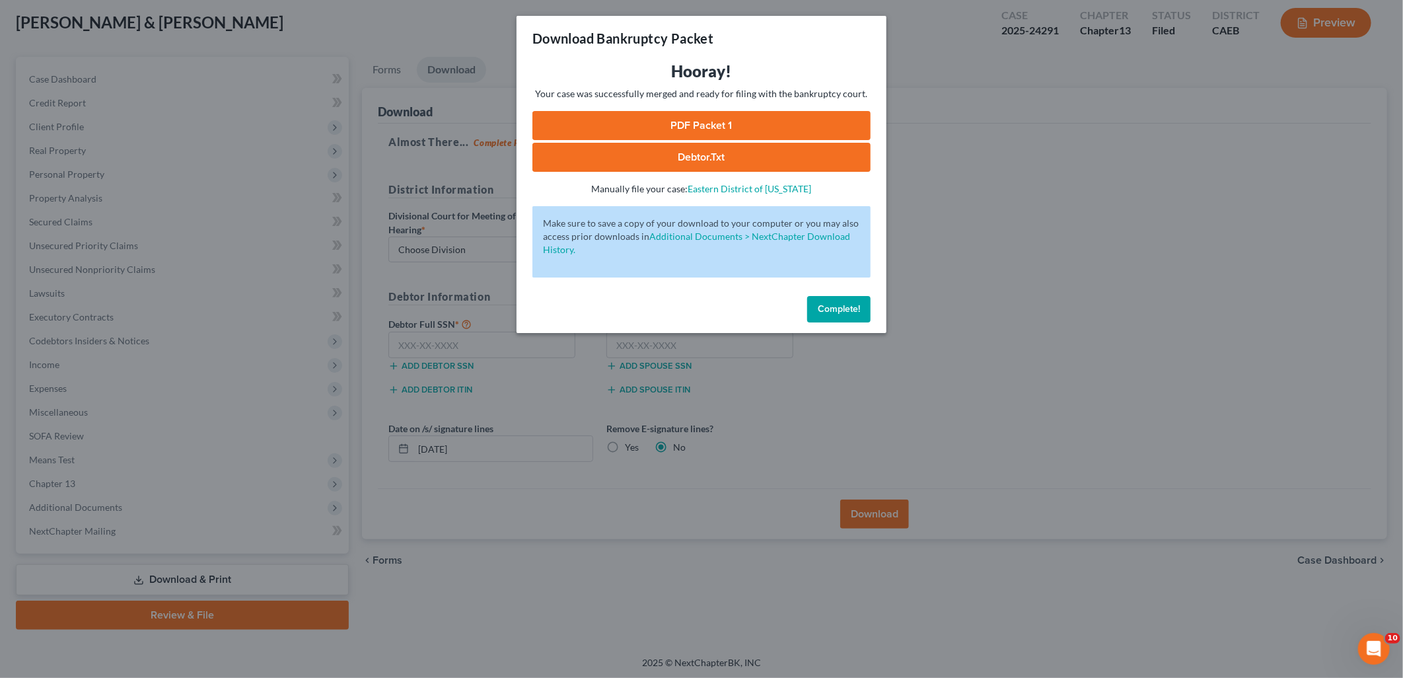
click at [683, 123] on link "PDF Packet 1" at bounding box center [701, 125] width 338 height 29
click at [832, 307] on span "Complete!" at bounding box center [839, 308] width 42 height 11
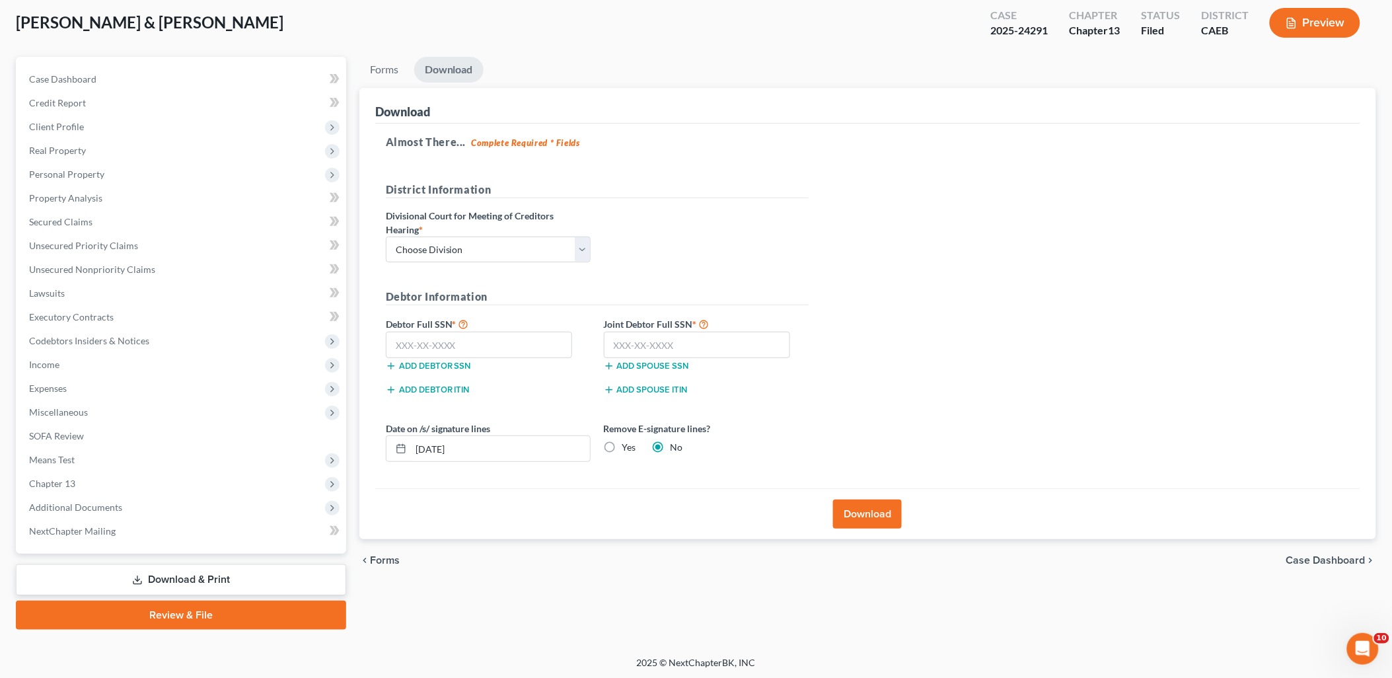
click at [996, 215] on div "Almost There... Complete Required * Fields District Information Divisional Cour…" at bounding box center [867, 306] width 985 height 365
click at [48, 385] on span "Expenses" at bounding box center [48, 387] width 38 height 11
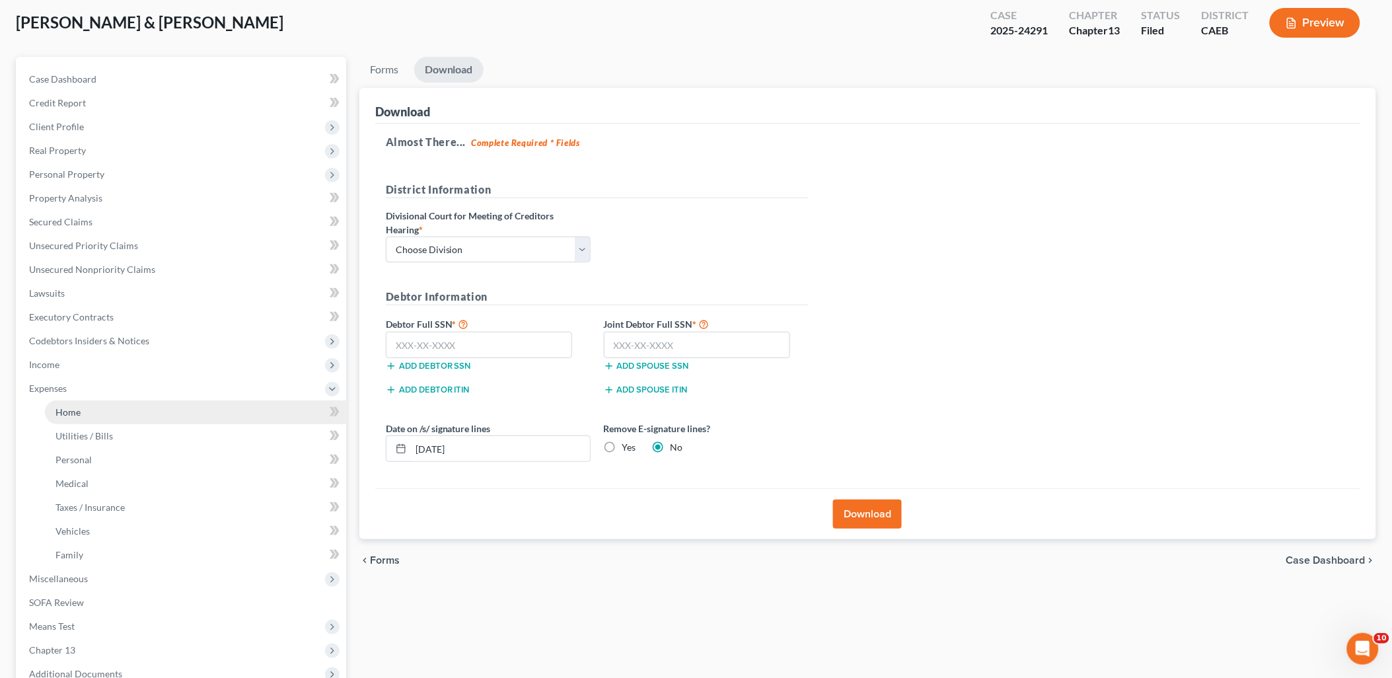
click at [68, 408] on span "Home" at bounding box center [67, 411] width 25 height 11
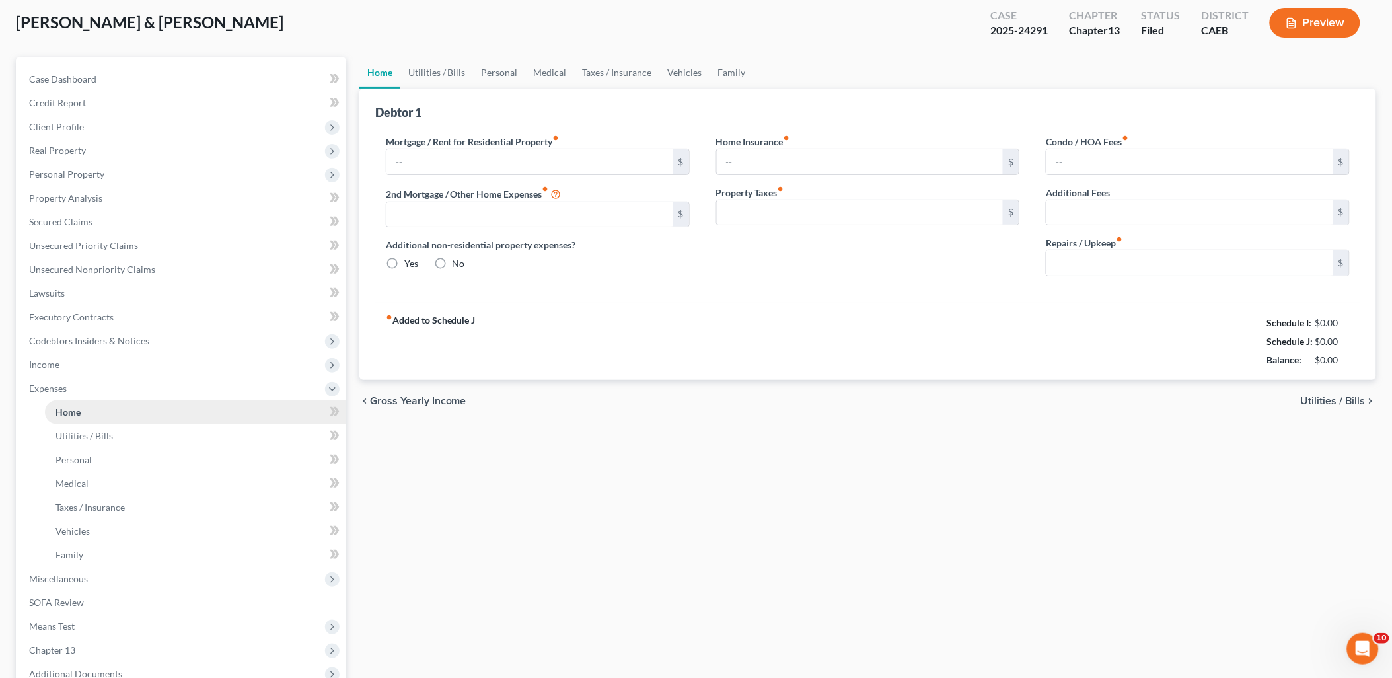
scroll to position [22, 0]
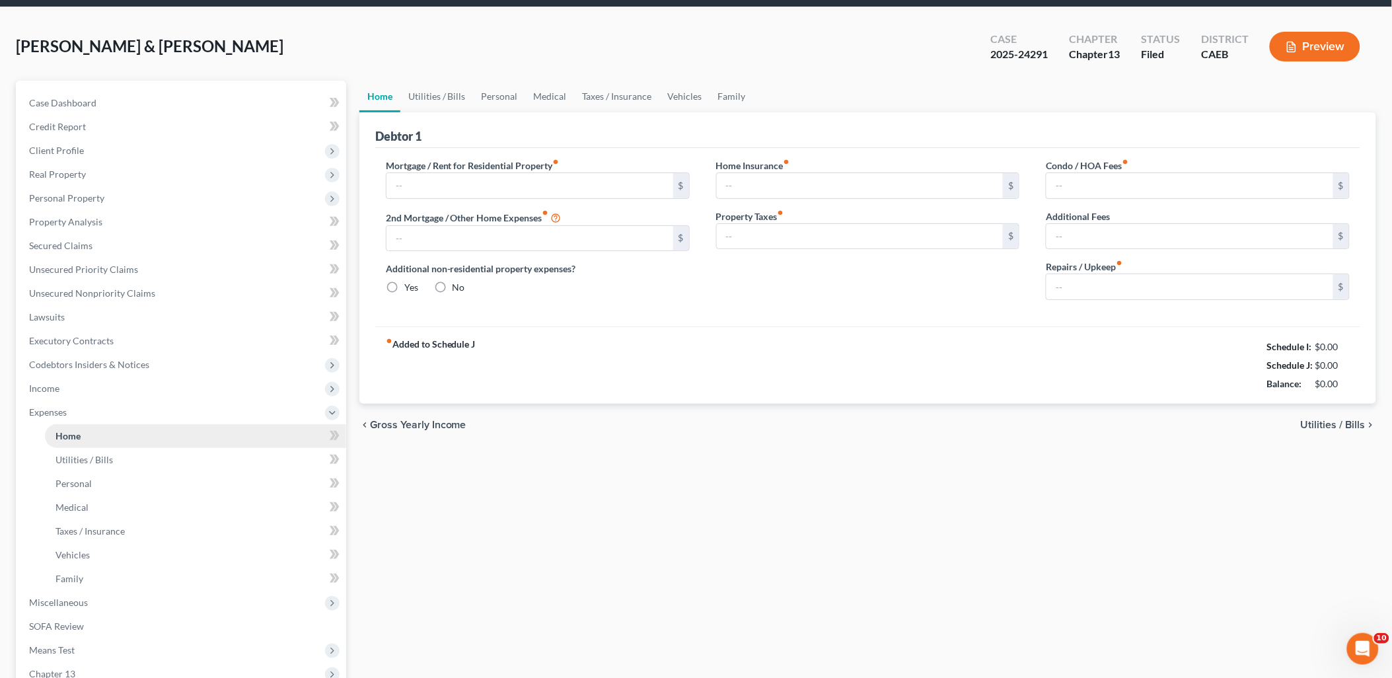
type input "1,754.00"
radio input "true"
type input "80.00"
type input "250.00"
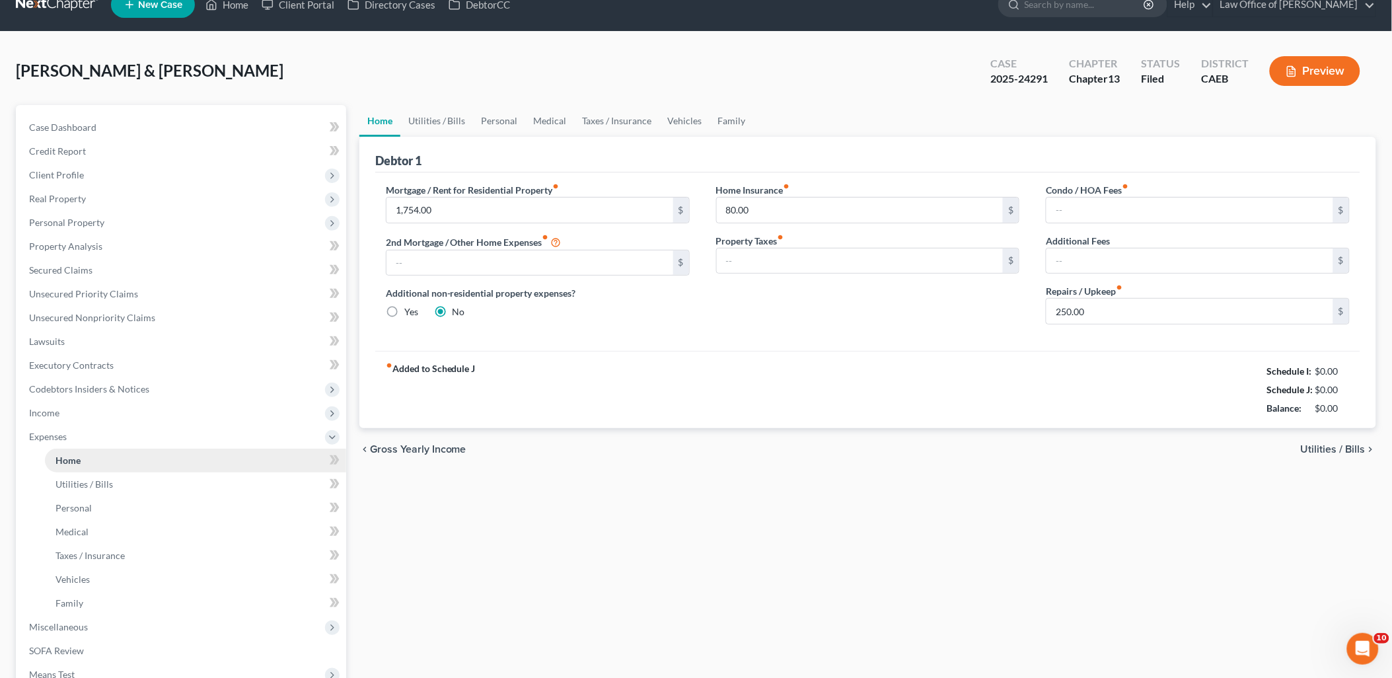
scroll to position [0, 0]
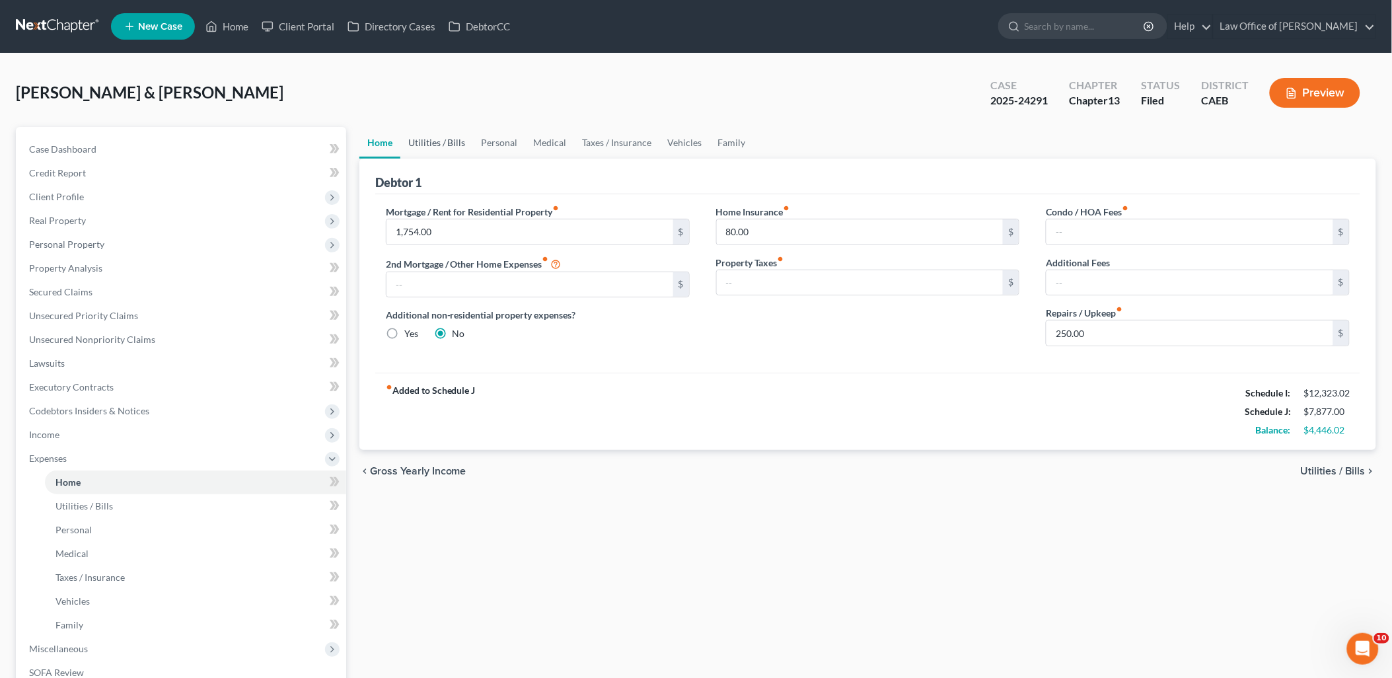
click at [418, 145] on link "Utilities / Bills" at bounding box center [436, 143] width 73 height 32
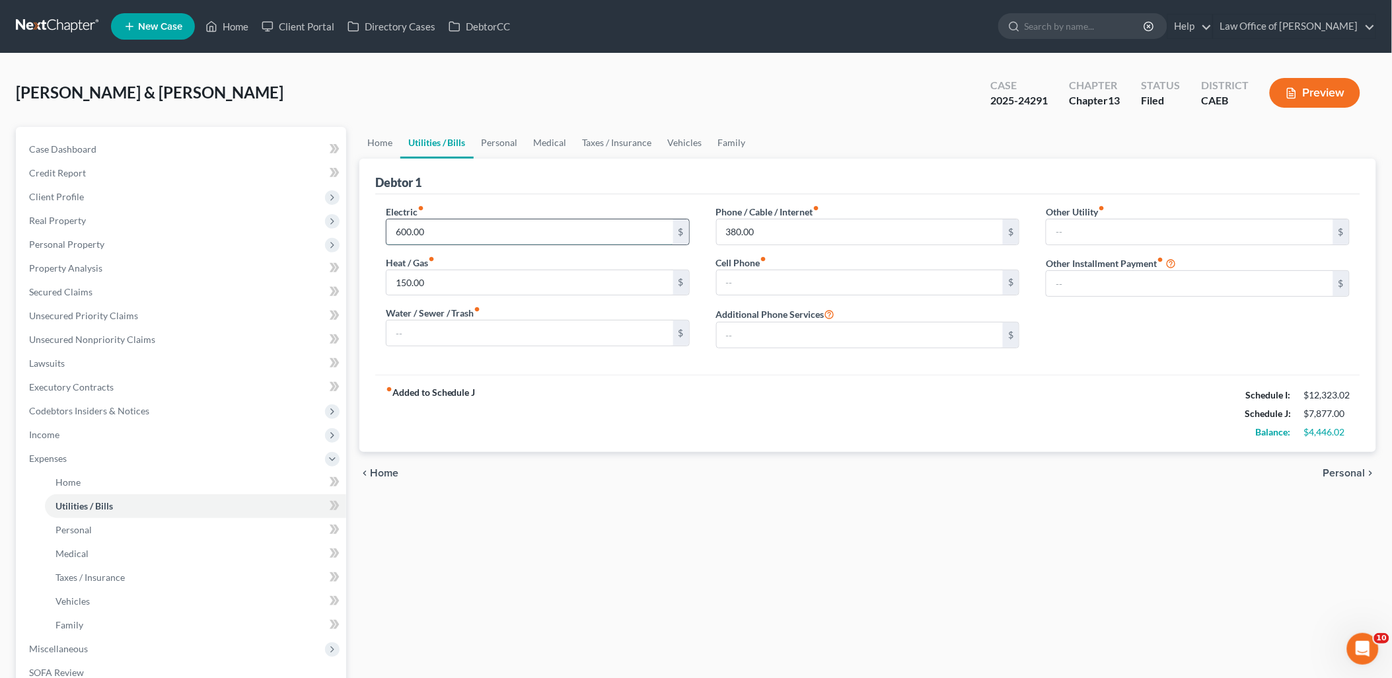
click at [445, 229] on input "600.00" at bounding box center [529, 231] width 287 height 25
type input "650"
type input "200"
click at [498, 141] on link "Personal" at bounding box center [500, 143] width 52 height 32
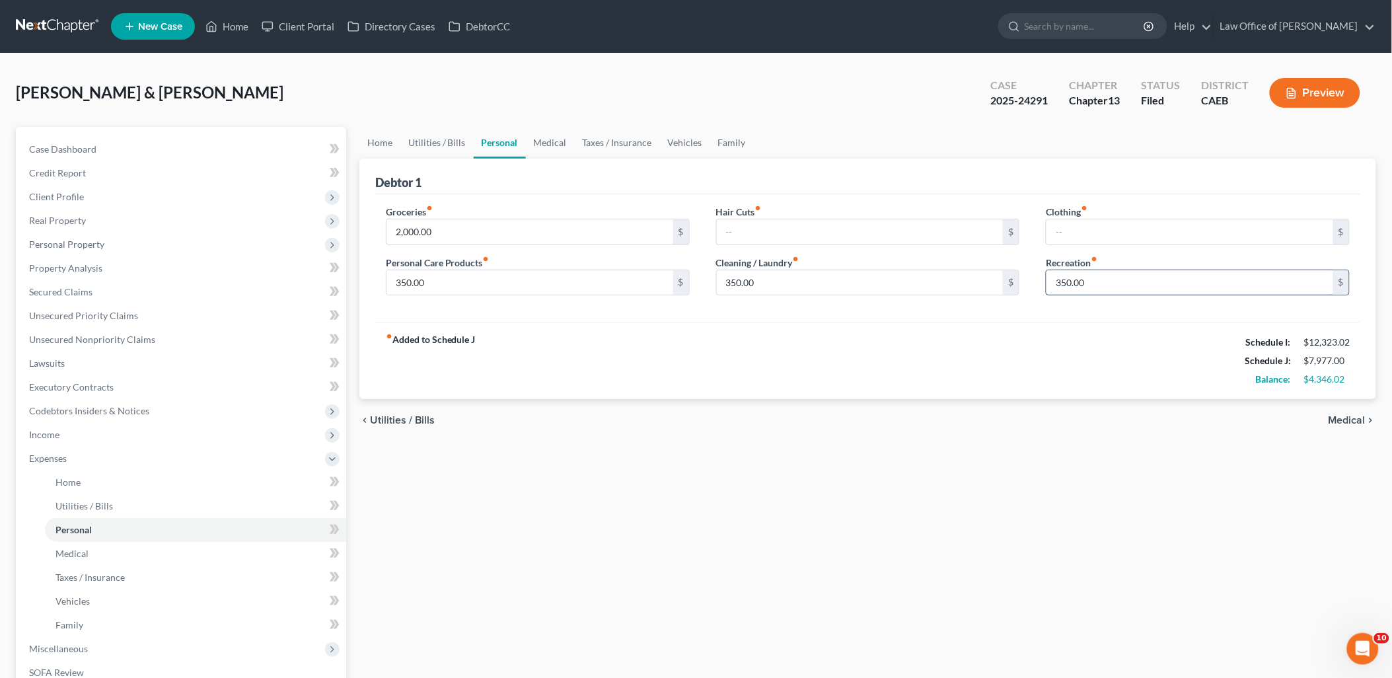
click at [1094, 281] on input "350.00" at bounding box center [1189, 282] width 287 height 25
type input "300"
click at [742, 141] on link "Family" at bounding box center [732, 143] width 44 height 32
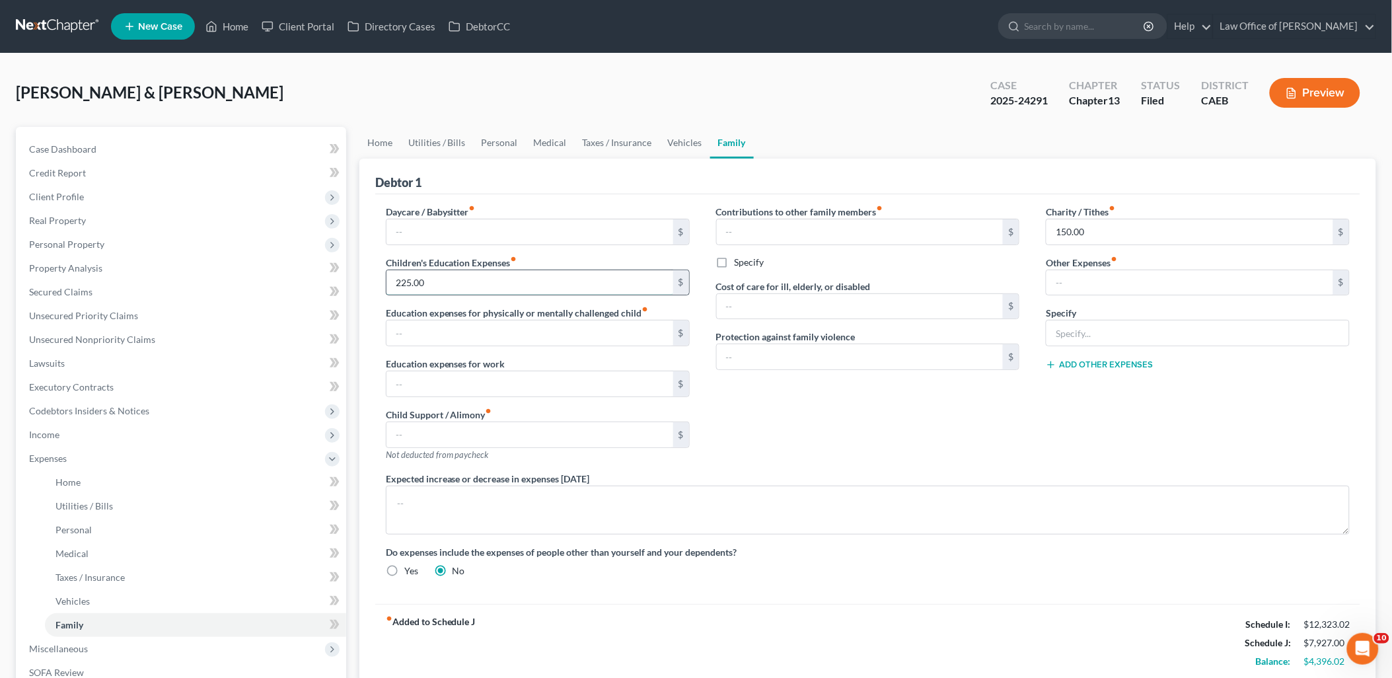
click at [460, 282] on input "225.00" at bounding box center [529, 282] width 287 height 25
type input "250"
click at [526, 140] on link "Medical" at bounding box center [550, 143] width 49 height 32
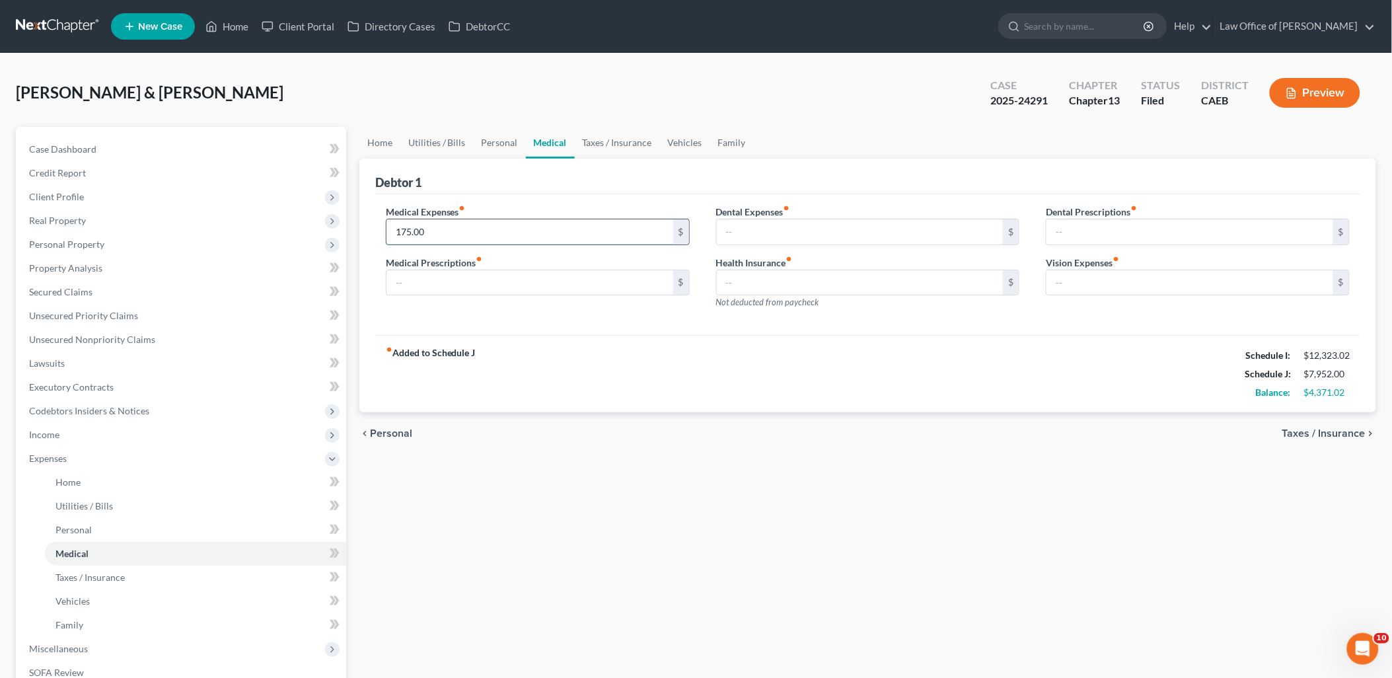
click at [457, 229] on input "175.00" at bounding box center [529, 231] width 287 height 25
type input "350"
click at [487, 140] on link "Personal" at bounding box center [500, 143] width 52 height 32
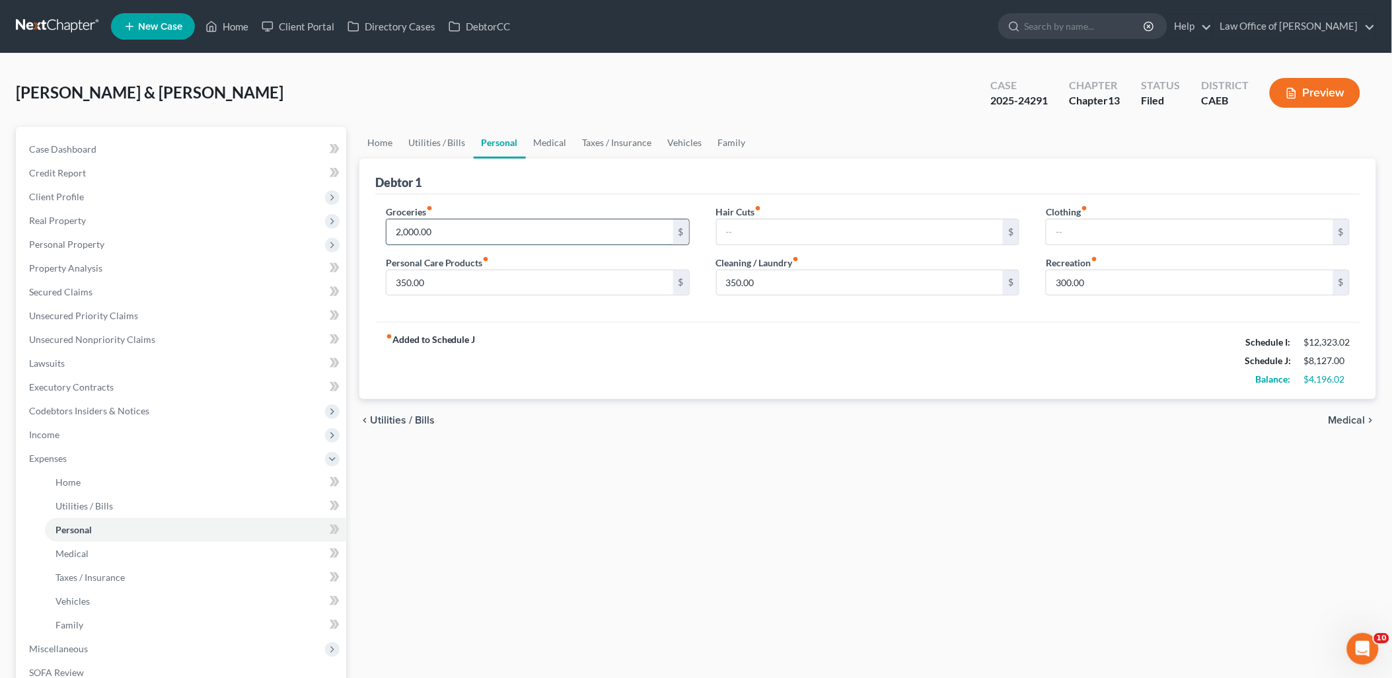
click at [451, 235] on input "2,000.00" at bounding box center [529, 231] width 287 height 25
type input "2,400"
click at [683, 411] on div "chevron_left Utilities / Bills Medical chevron_right" at bounding box center [867, 420] width 1017 height 42
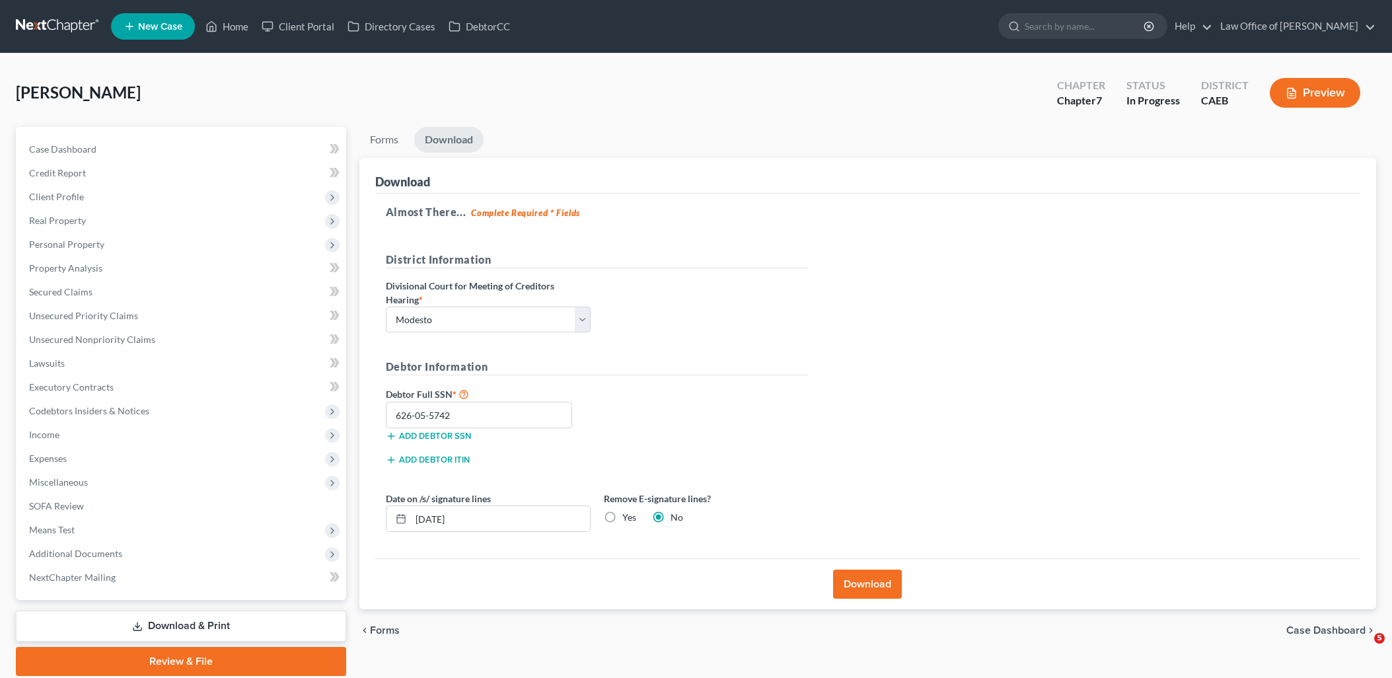
select select "1"
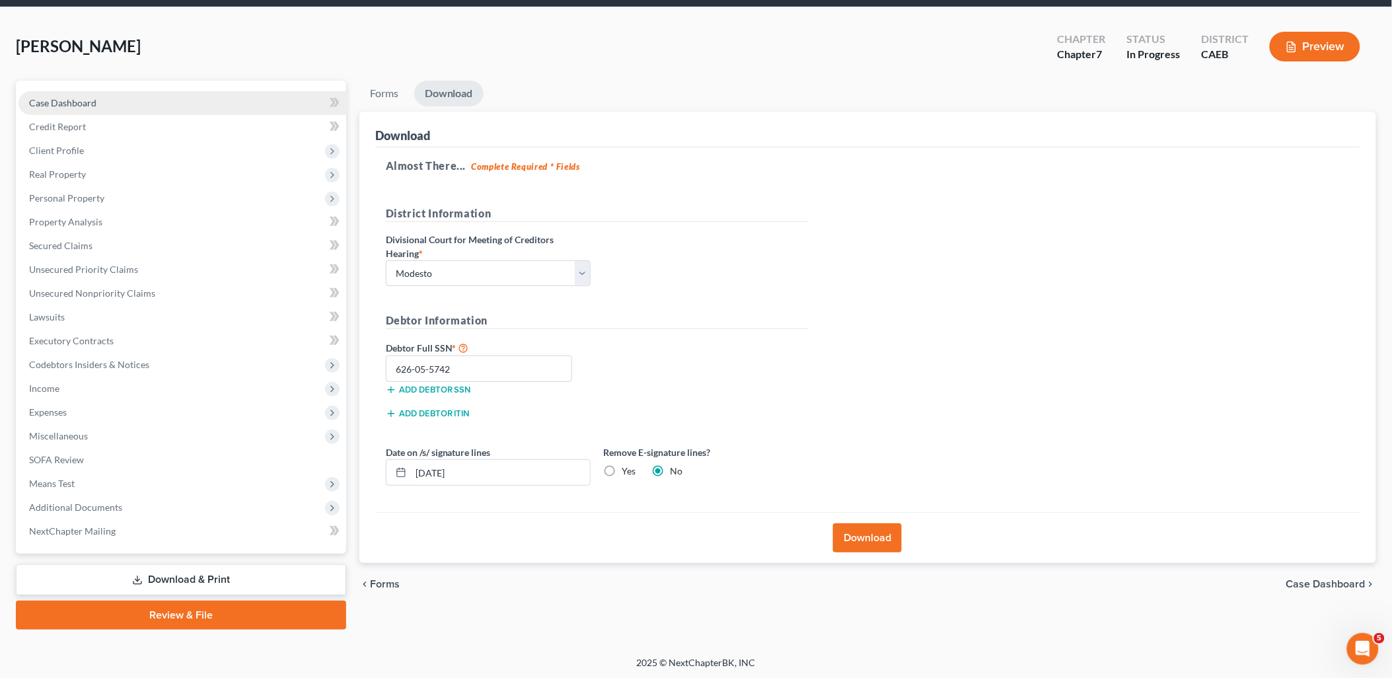
click at [89, 104] on span "Case Dashboard" at bounding box center [62, 102] width 67 height 11
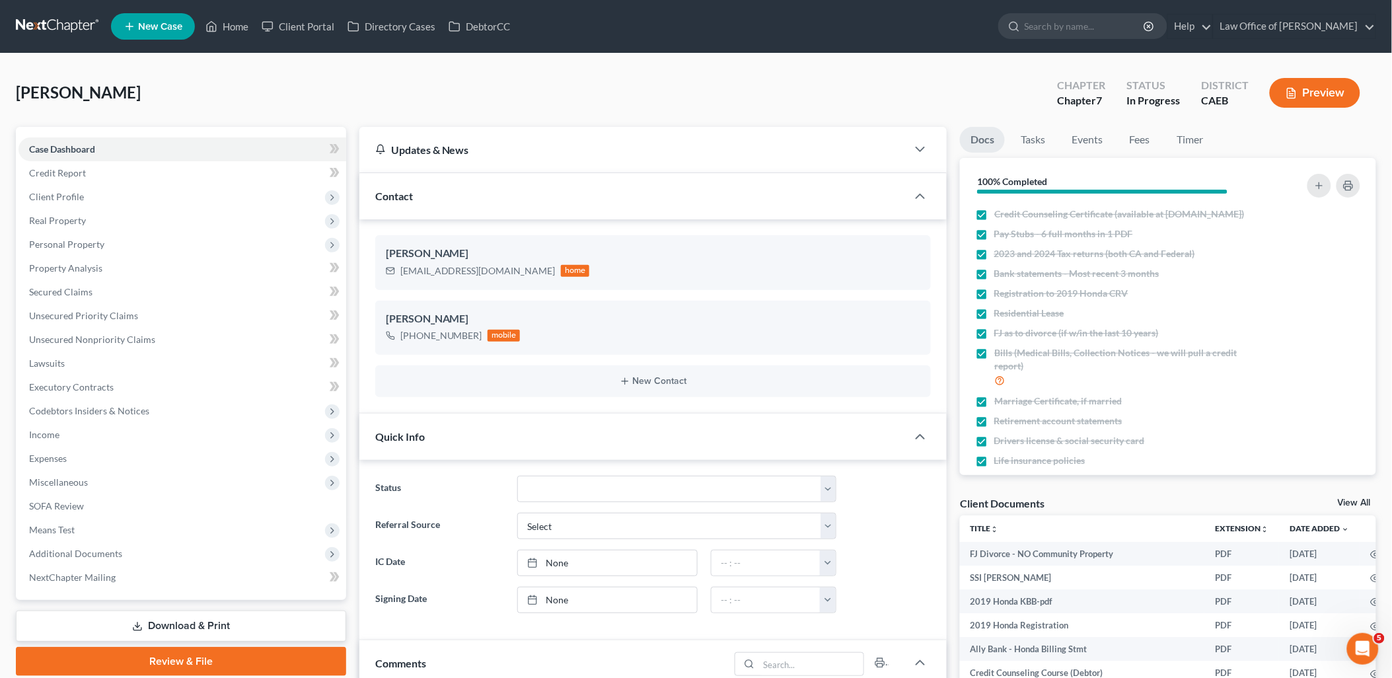
scroll to position [511, 0]
click at [232, 25] on link "Home" at bounding box center [227, 27] width 56 height 24
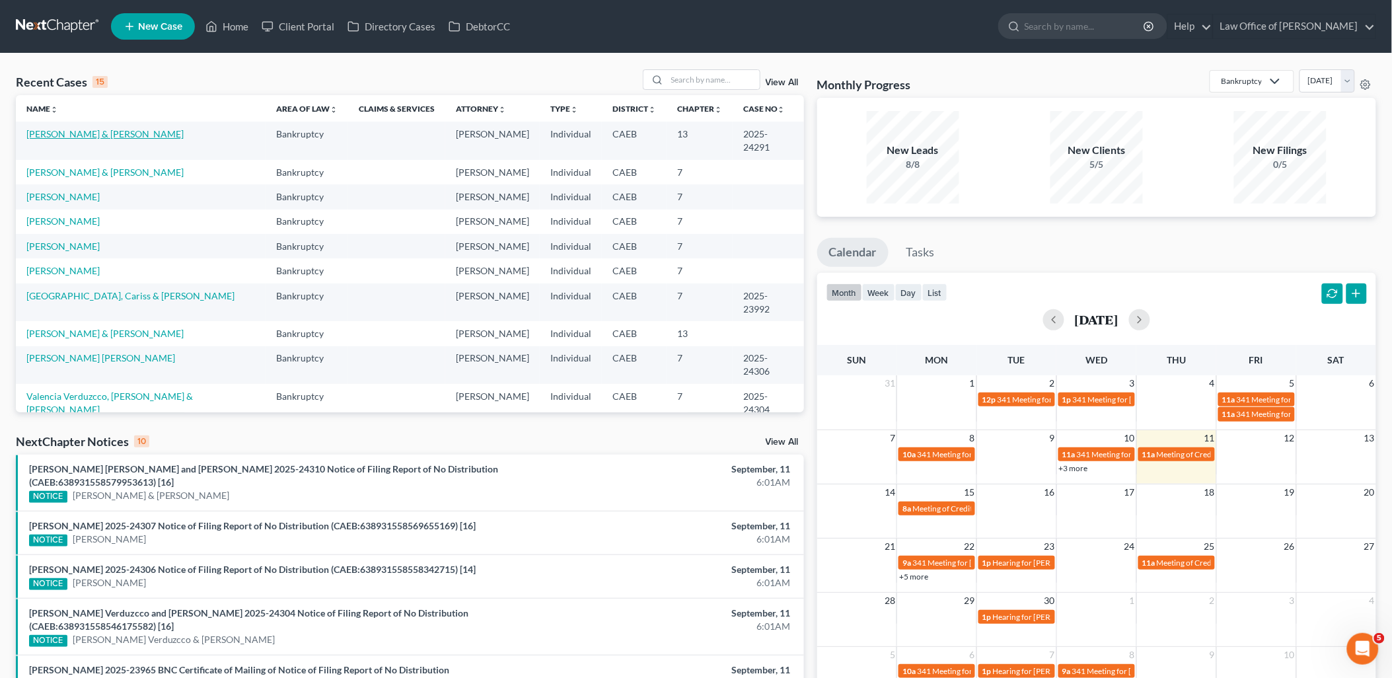
click at [58, 136] on link "[PERSON_NAME] & [PERSON_NAME]" at bounding box center [104, 133] width 157 height 11
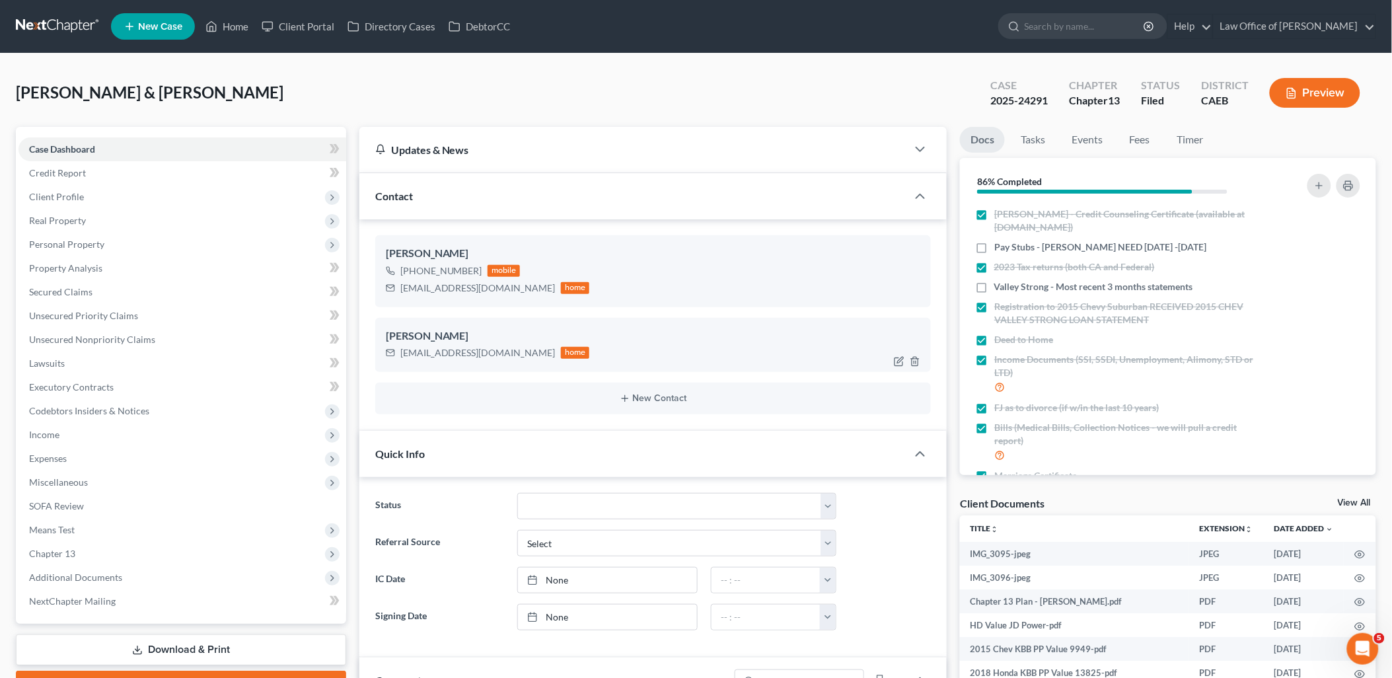
scroll to position [2039, 0]
click at [1361, 500] on link "View All" at bounding box center [1354, 502] width 33 height 9
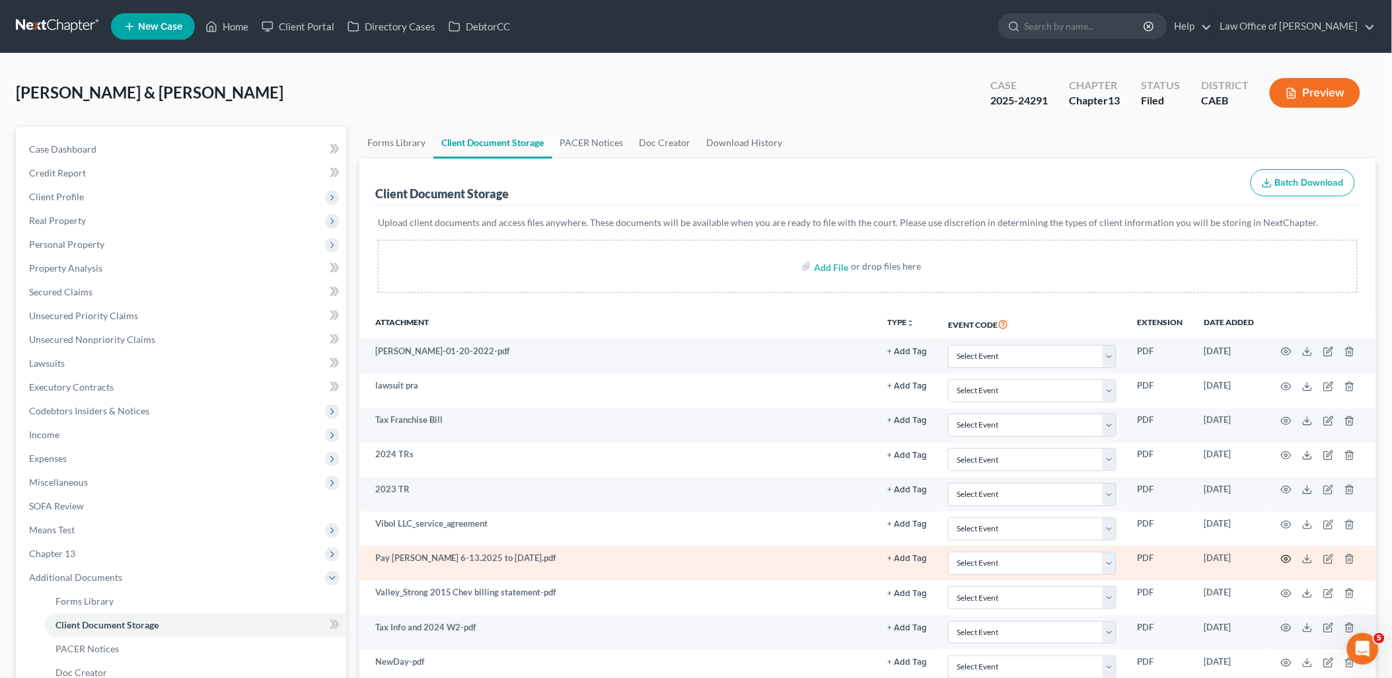
click at [1287, 559] on icon "button" at bounding box center [1286, 559] width 11 height 11
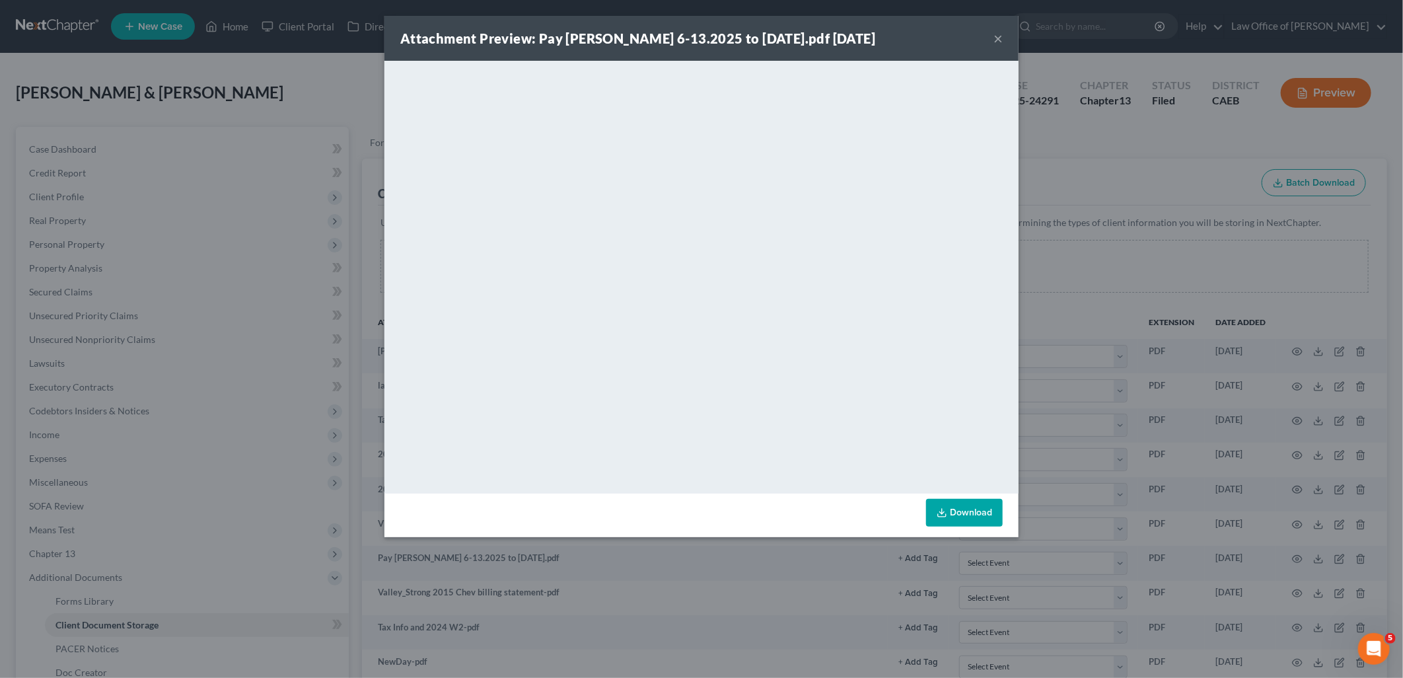
click at [996, 42] on button "×" at bounding box center [997, 38] width 9 height 16
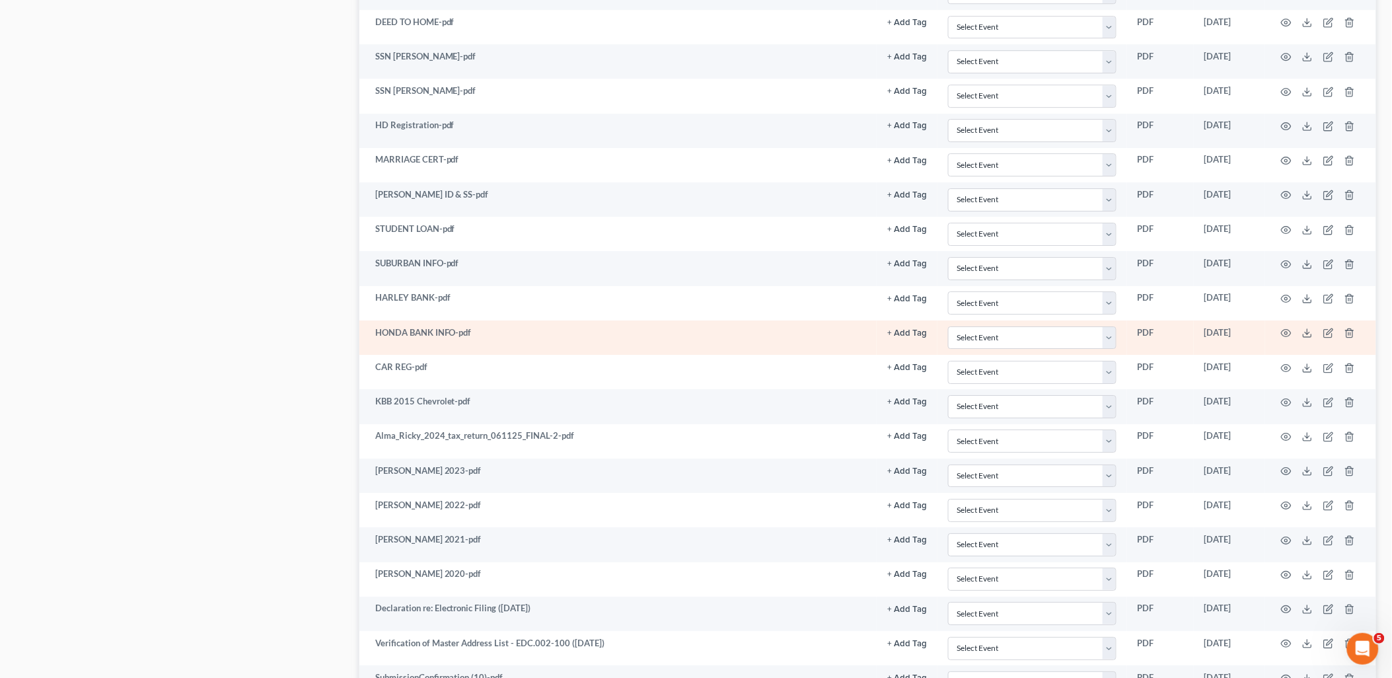
scroll to position [1614, 0]
